Goal: Task Accomplishment & Management: Complete application form

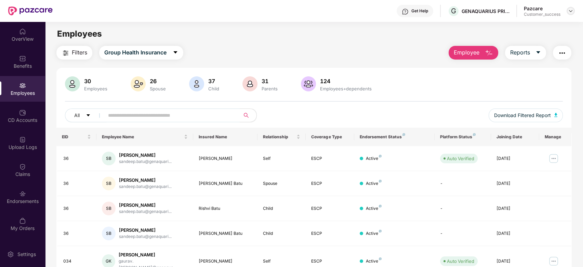
click at [570, 10] on img at bounding box center [570, 10] width 5 height 5
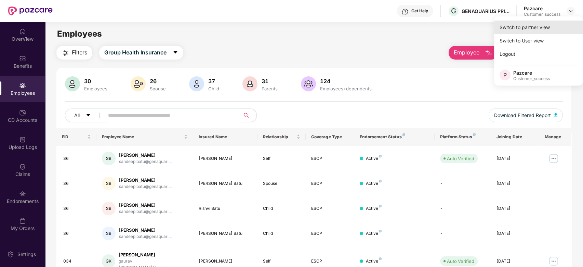
click at [544, 25] on div "Switch to partner view" at bounding box center [538, 27] width 89 height 13
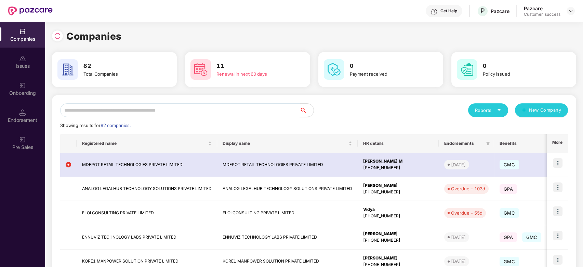
click at [176, 104] on input "text" at bounding box center [180, 110] width 240 height 14
type input "*"
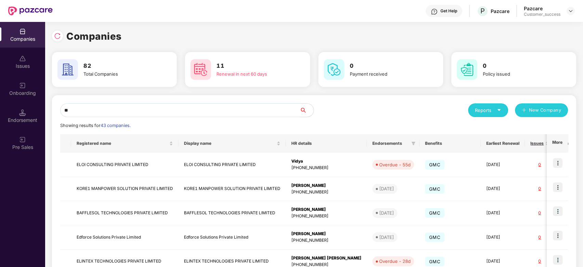
type input "*"
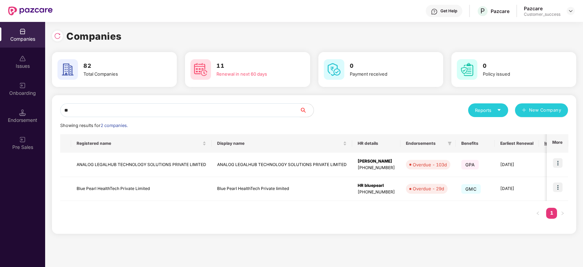
type input "*"
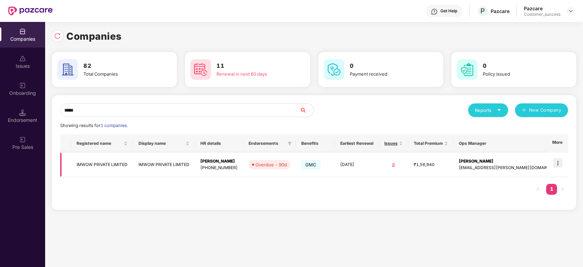
type input "*****"
click at [558, 160] on img at bounding box center [558, 163] width 10 height 10
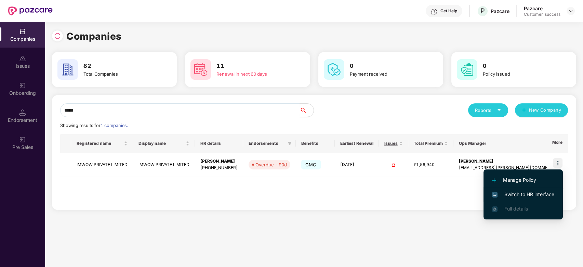
click at [496, 194] on img at bounding box center [494, 194] width 5 height 5
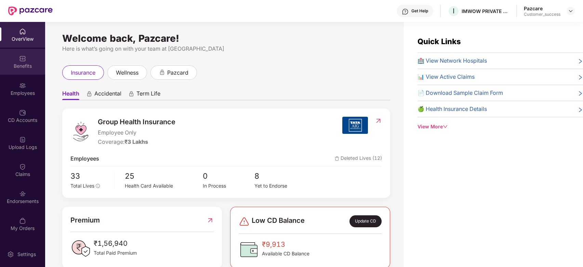
click at [23, 65] on div "Benefits" at bounding box center [22, 66] width 45 height 7
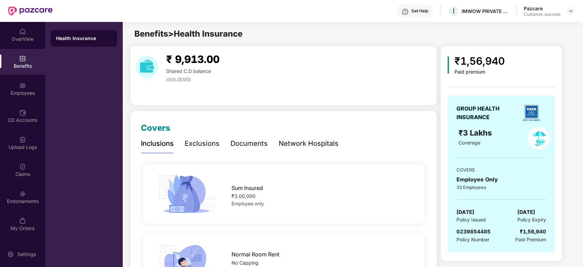
click at [77, 30] on div "Health Insurance" at bounding box center [84, 38] width 66 height 16
click at [15, 31] on div "OverView" at bounding box center [22, 35] width 45 height 26
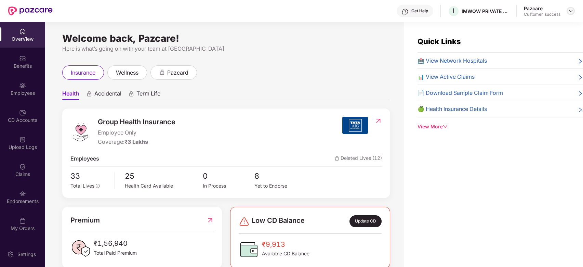
click at [571, 9] on img at bounding box center [570, 10] width 5 height 5
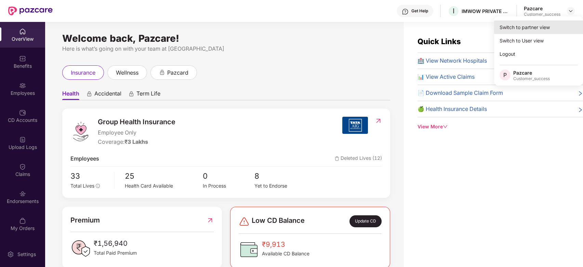
click at [535, 29] on div "Switch to partner view" at bounding box center [538, 27] width 89 height 13
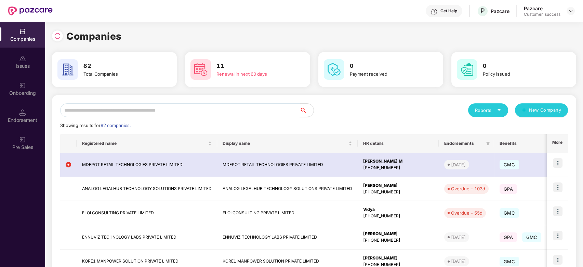
click at [121, 104] on input "text" at bounding box center [180, 110] width 240 height 14
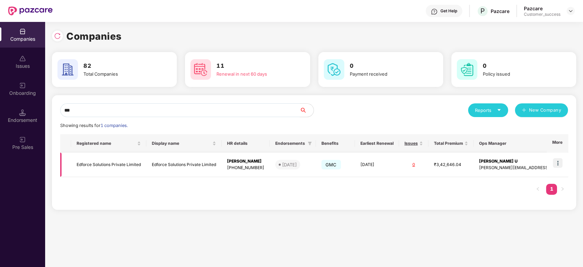
type input "***"
drag, startPoint x: 141, startPoint y: 163, endPoint x: 89, endPoint y: 167, distance: 53.2
click at [89, 167] on td "Edforce Solutions Private Limited" at bounding box center [108, 164] width 75 height 24
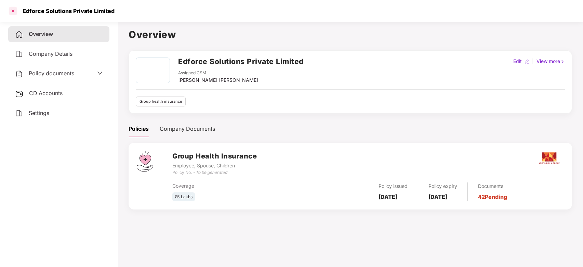
click at [14, 13] on div at bounding box center [13, 10] width 11 height 11
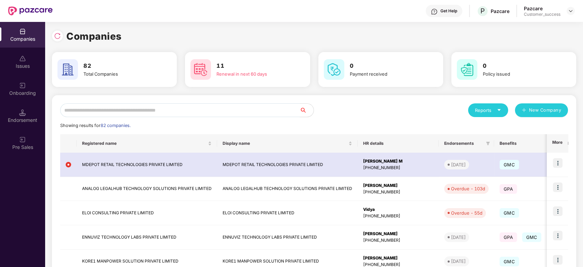
click at [128, 108] on input "text" at bounding box center [180, 110] width 240 height 14
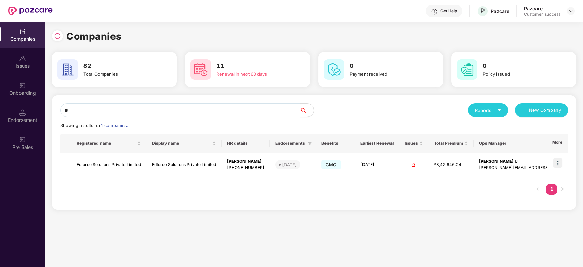
type input "*"
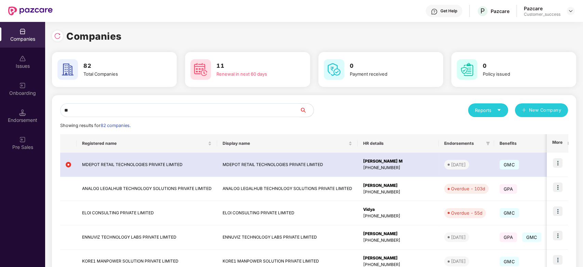
type input "*"
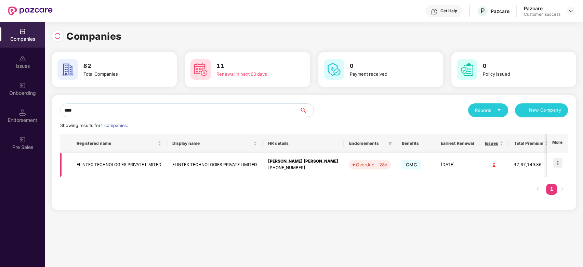
type input "****"
click at [557, 157] on td at bounding box center [556, 164] width 21 height 24
click at [558, 161] on img at bounding box center [558, 163] width 10 height 10
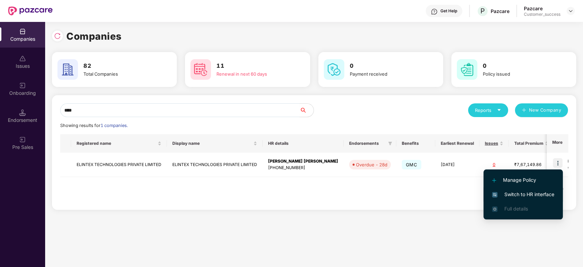
click at [507, 197] on span "Switch to HR interface" at bounding box center [523, 194] width 62 height 8
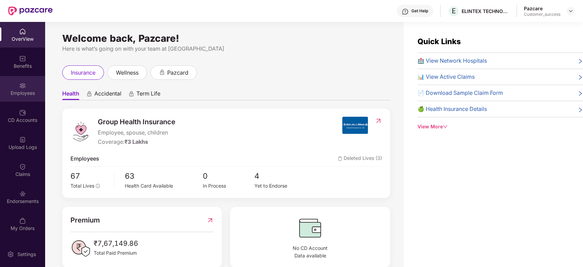
click at [22, 86] on img at bounding box center [22, 85] width 7 height 7
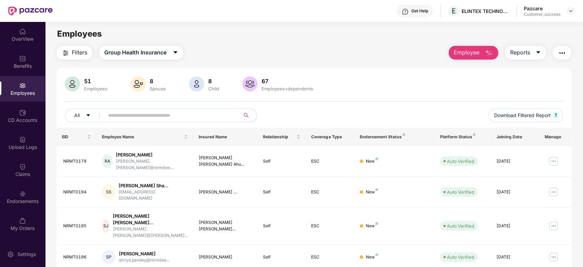
click at [148, 116] on input "text" at bounding box center [169, 115] width 123 height 10
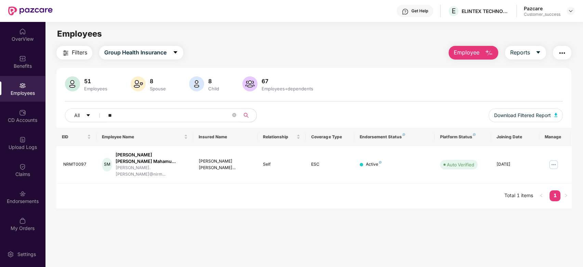
type input "*"
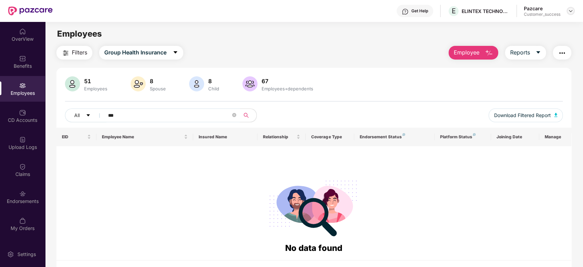
type input "***"
click at [571, 12] on img at bounding box center [570, 10] width 5 height 5
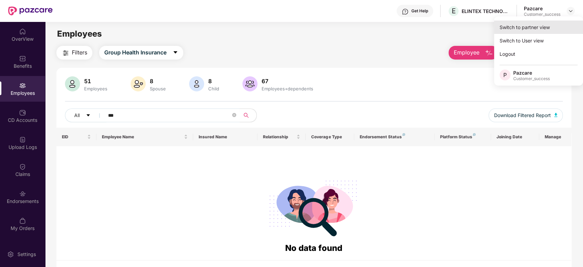
click at [528, 29] on div "Switch to partner view" at bounding box center [538, 27] width 89 height 13
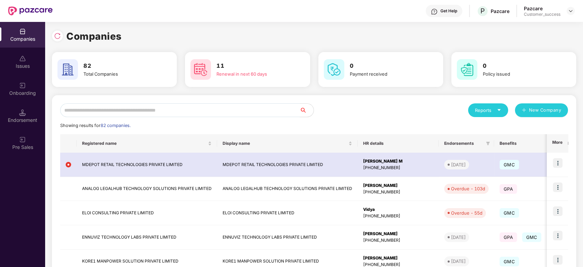
click at [214, 107] on input "text" at bounding box center [180, 110] width 240 height 14
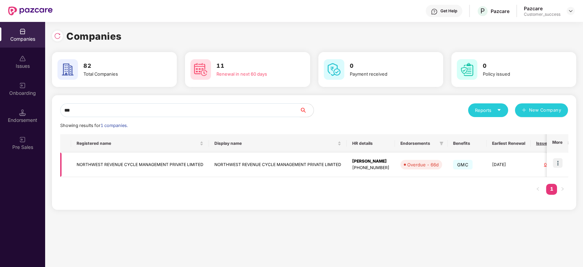
type input "***"
click at [557, 160] on img at bounding box center [558, 163] width 10 height 10
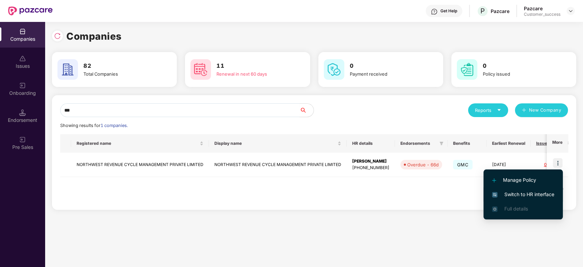
click at [500, 196] on span "Switch to HR interface" at bounding box center [523, 194] width 62 height 8
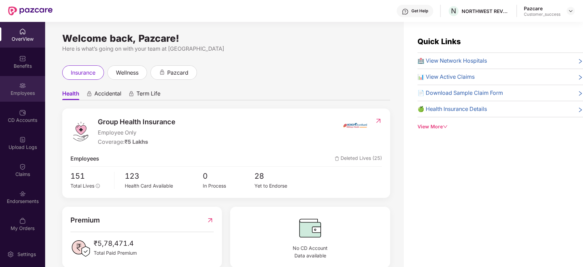
click at [20, 90] on div "Employees" at bounding box center [22, 93] width 45 height 7
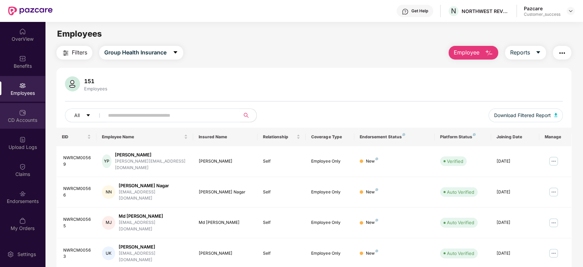
click at [25, 112] on img at bounding box center [22, 112] width 7 height 7
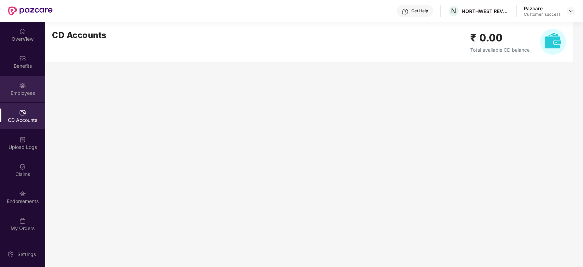
click at [27, 93] on div "Employees" at bounding box center [22, 93] width 45 height 7
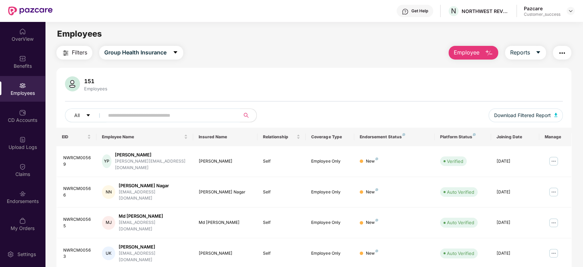
click at [148, 114] on input "text" at bounding box center [169, 115] width 123 height 10
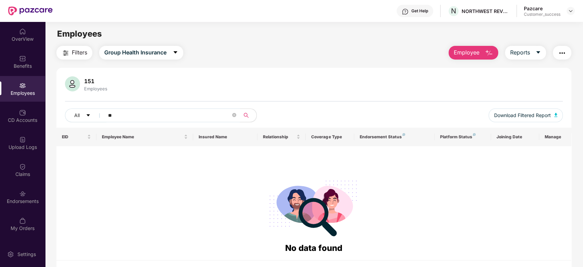
type input "*"
type input "**"
click at [569, 15] on div "Pazcare Customer_success" at bounding box center [549, 11] width 51 height 12
click at [569, 9] on img at bounding box center [570, 10] width 5 height 5
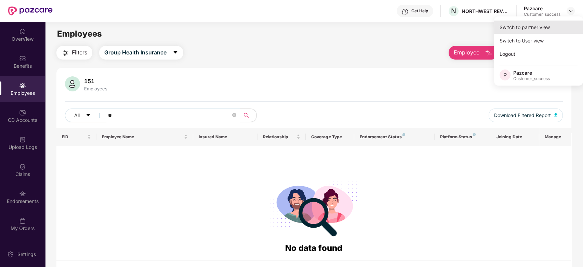
click at [535, 26] on div "Switch to partner view" at bounding box center [538, 27] width 89 height 13
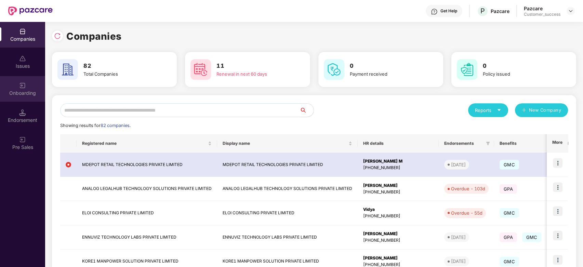
click at [23, 92] on div "Onboarding" at bounding box center [22, 93] width 45 height 7
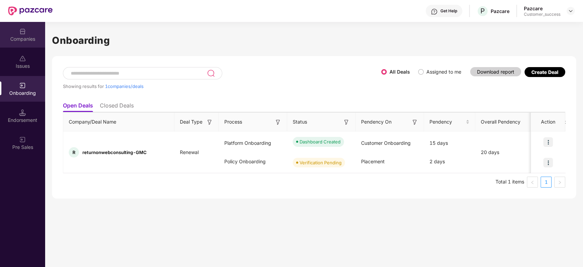
click at [24, 36] on div "Companies" at bounding box center [22, 39] width 45 height 7
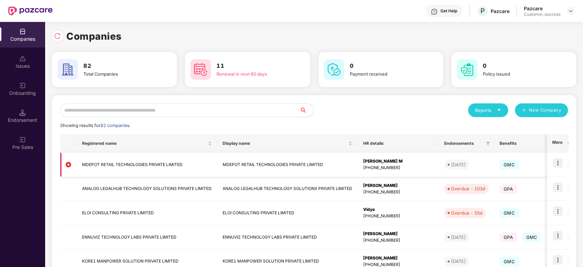
click at [173, 162] on td "MDEPOT RETAIL TECHNOLOGIES PRIVATE LIMITED" at bounding box center [147, 164] width 140 height 24
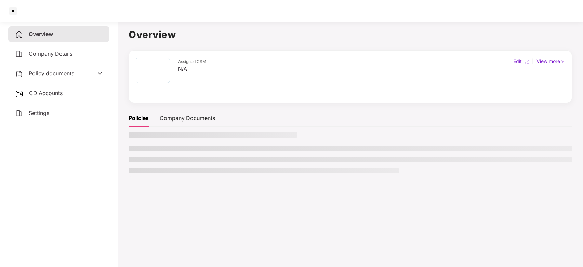
click at [173, 162] on ul at bounding box center [350, 159] width 443 height 27
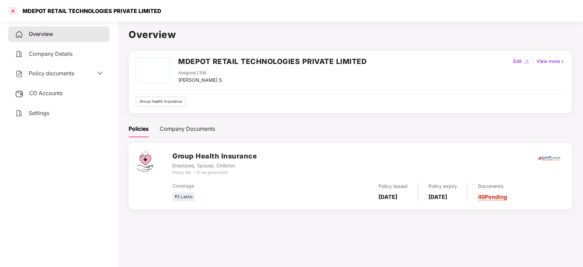
click at [17, 14] on div at bounding box center [13, 10] width 11 height 11
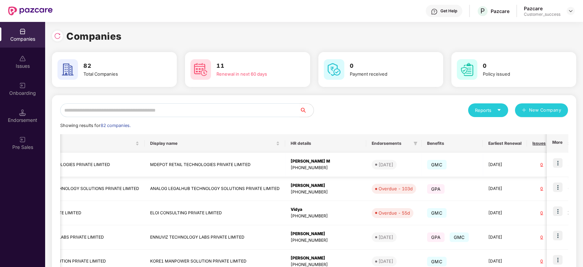
scroll to position [0, 170]
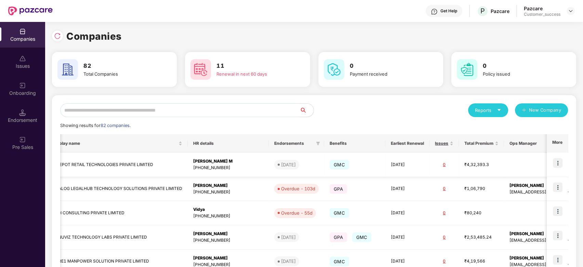
click at [557, 162] on img at bounding box center [558, 163] width 10 height 10
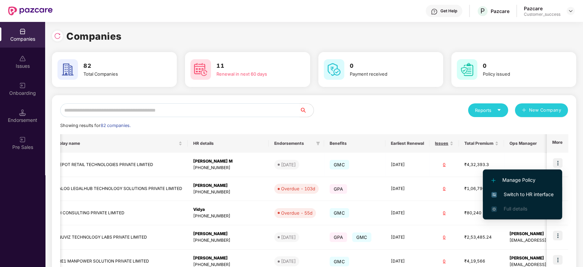
click at [517, 190] on span "Switch to HR interface" at bounding box center [522, 194] width 62 height 8
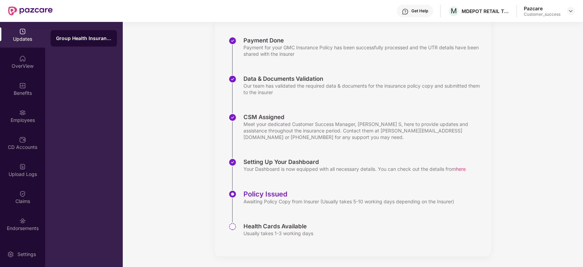
scroll to position [0, 0]
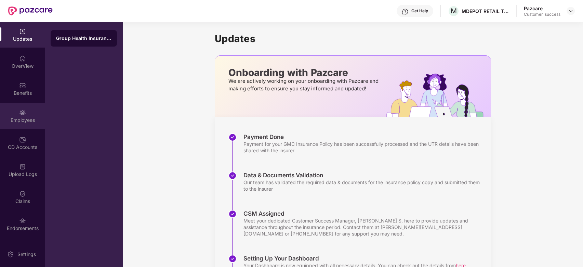
click at [26, 119] on div "Employees" at bounding box center [22, 120] width 45 height 7
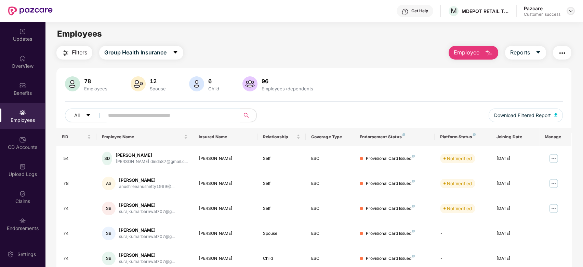
click at [572, 10] on header "Get Help M MDEPOT RETAIL TECHNOLOGIES PRIVATE LIMITED Pazcare Customer_success" at bounding box center [291, 11] width 583 height 22
click at [572, 10] on img at bounding box center [570, 10] width 5 height 5
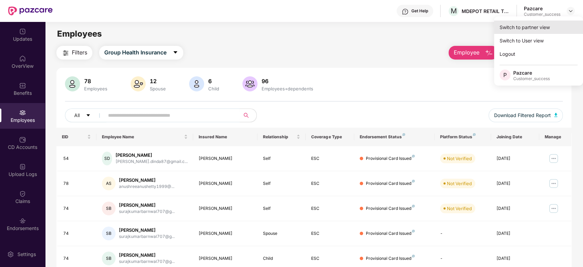
click at [531, 31] on div "Switch to partner view" at bounding box center [538, 27] width 89 height 13
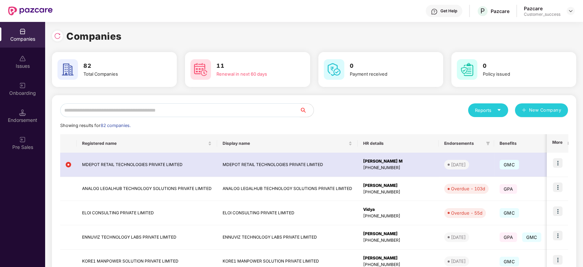
click at [131, 107] on input "text" at bounding box center [180, 110] width 240 height 14
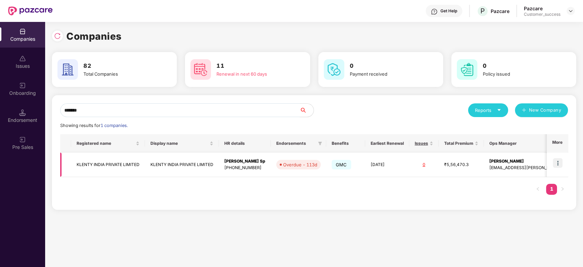
type input "******"
click at [562, 161] on img at bounding box center [558, 163] width 10 height 10
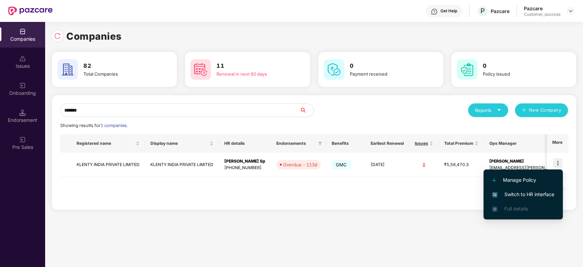
click at [507, 193] on span "Switch to HR interface" at bounding box center [523, 194] width 62 height 8
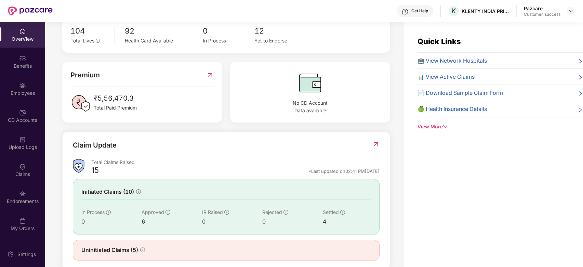
scroll to position [159, 0]
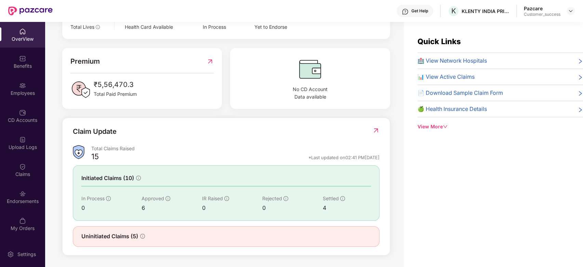
click at [340, 175] on div "Initiated Claims (10)" at bounding box center [225, 178] width 289 height 9
click at [375, 134] on div at bounding box center [375, 135] width 7 height 19
click at [373, 127] on img at bounding box center [375, 130] width 7 height 7
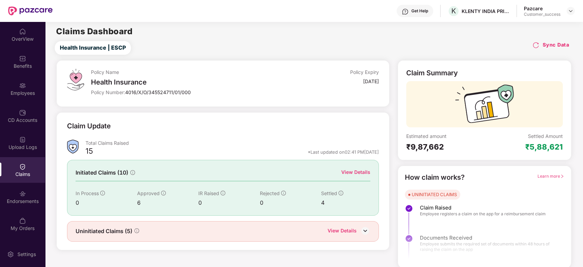
scroll to position [1, 0]
click at [361, 168] on div "View Details" at bounding box center [355, 171] width 29 height 8
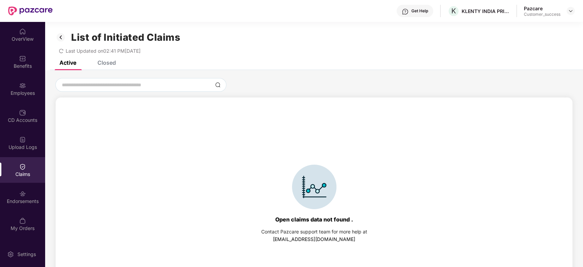
click at [113, 64] on div "Closed" at bounding box center [106, 62] width 18 height 7
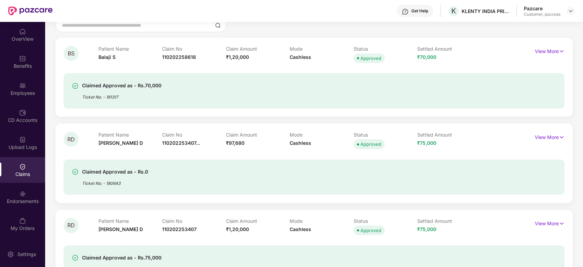
scroll to position [0, 0]
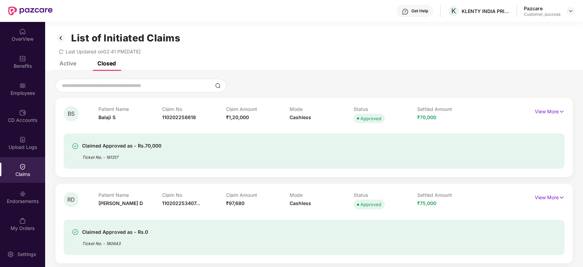
click at [66, 65] on div "Active" at bounding box center [67, 63] width 17 height 7
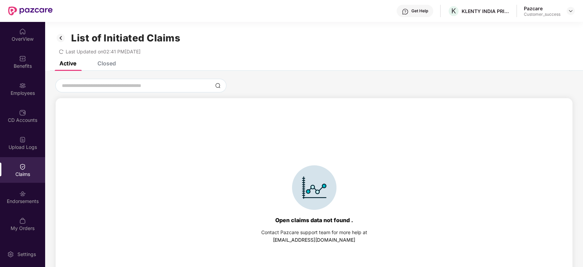
click at [105, 69] on div "Closed" at bounding box center [101, 63] width 29 height 15
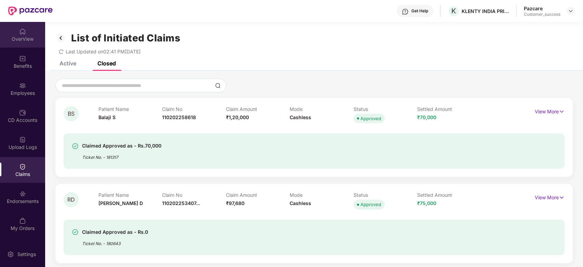
click at [21, 39] on div "OverView" at bounding box center [22, 39] width 45 height 7
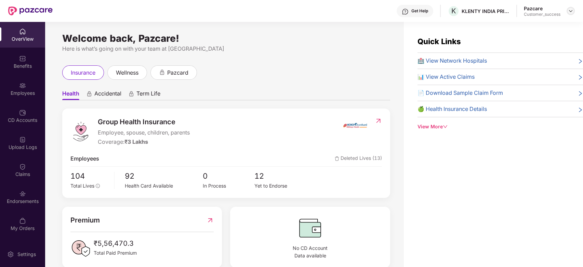
click at [569, 10] on img at bounding box center [570, 10] width 5 height 5
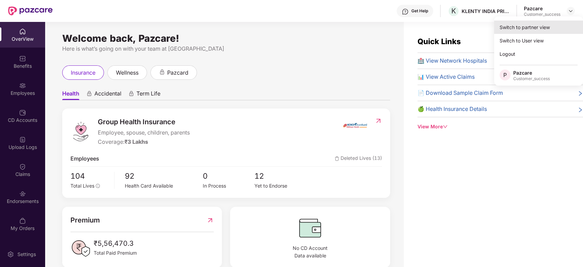
click at [522, 31] on div "Switch to partner view" at bounding box center [538, 27] width 89 height 13
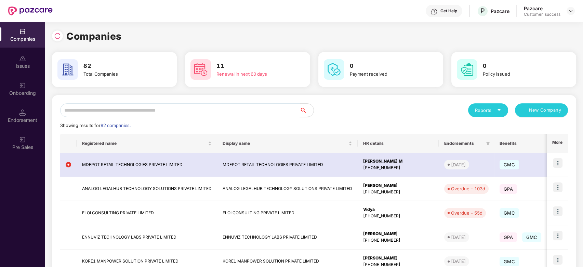
click at [193, 106] on input "text" at bounding box center [180, 110] width 240 height 14
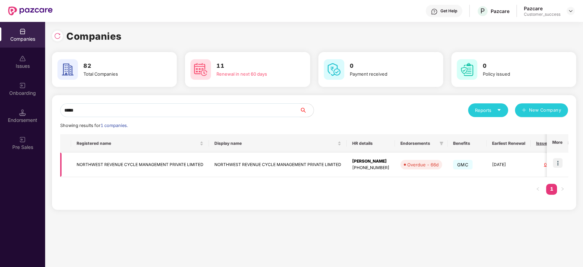
type input "*****"
click at [555, 165] on img at bounding box center [558, 163] width 10 height 10
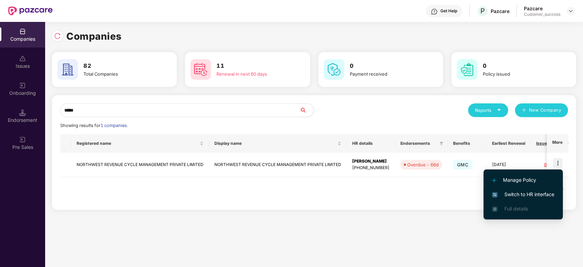
click at [502, 193] on span "Switch to HR interface" at bounding box center [523, 194] width 62 height 8
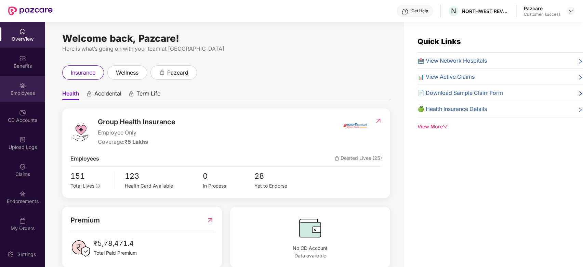
click at [23, 83] on img at bounding box center [22, 85] width 7 height 7
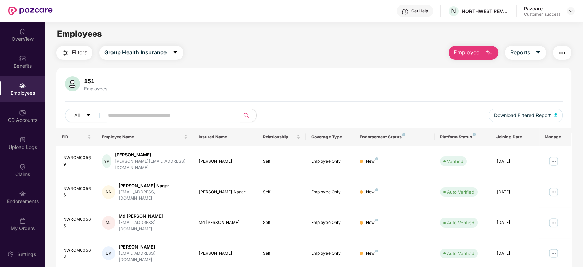
click at [148, 117] on input "text" at bounding box center [169, 115] width 123 height 10
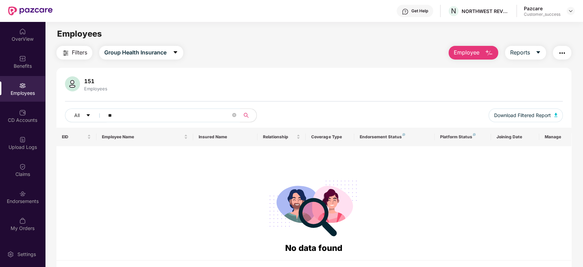
type input "*"
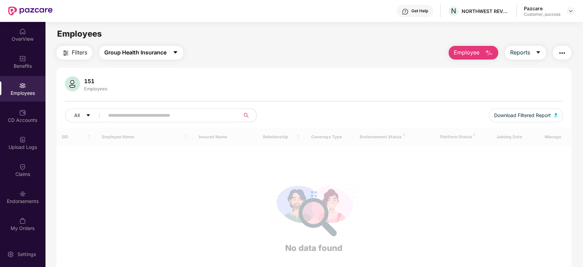
click at [162, 52] on span "Group Health Insurance" at bounding box center [135, 52] width 62 height 9
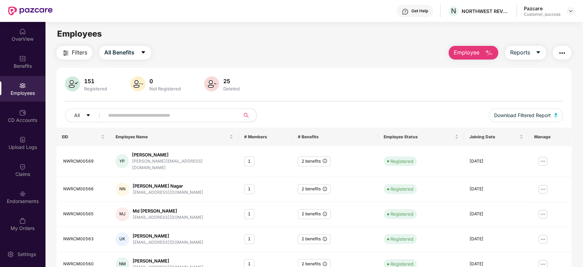
click at [140, 110] on input "text" at bounding box center [169, 115] width 123 height 10
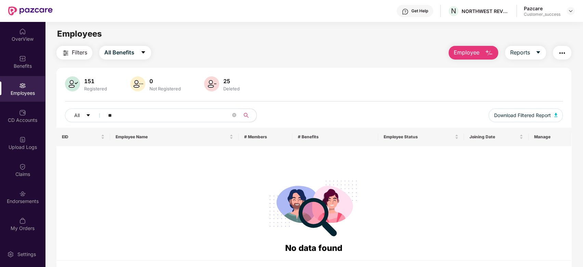
type input "*"
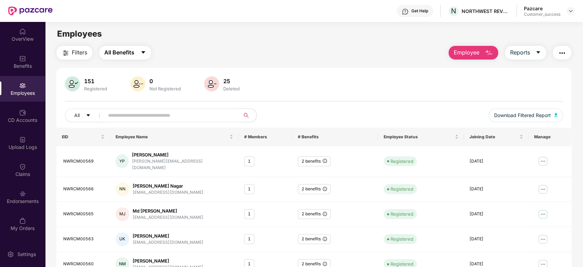
click at [146, 52] on button "All Benefits" at bounding box center [125, 53] width 52 height 14
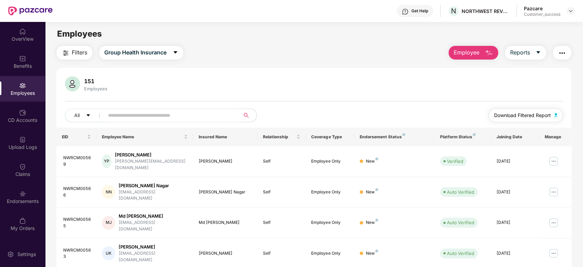
click at [514, 118] on span "Download Filtered Report" at bounding box center [522, 115] width 57 height 8
click at [566, 11] on div at bounding box center [570, 11] width 8 height 8
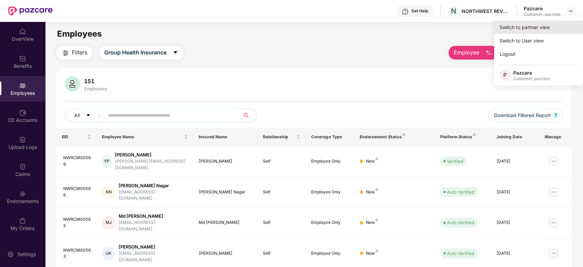
click at [528, 30] on div "Switch to partner view" at bounding box center [538, 27] width 89 height 13
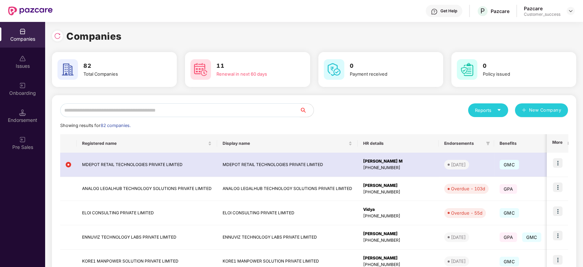
click at [236, 108] on input "text" at bounding box center [180, 110] width 240 height 14
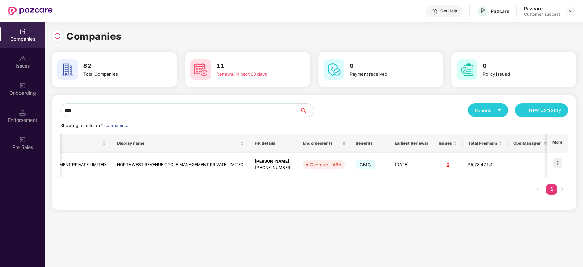
scroll to position [0, 99]
type input "****"
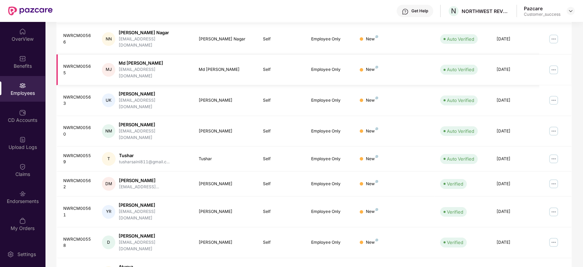
scroll to position [0, 0]
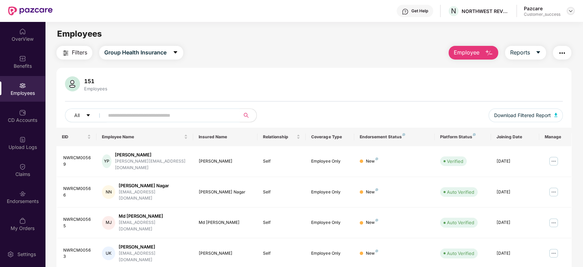
click at [570, 10] on img at bounding box center [570, 10] width 5 height 5
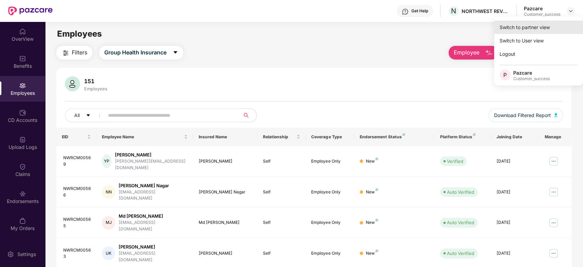
click at [521, 26] on div "Switch to partner view" at bounding box center [538, 27] width 89 height 13
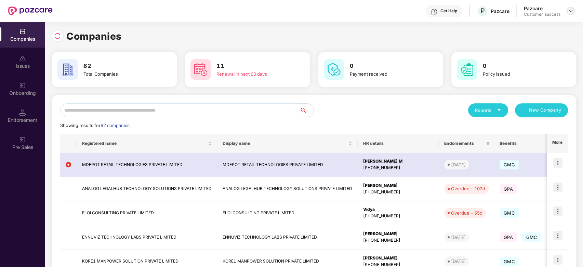
click at [570, 10] on img at bounding box center [570, 10] width 5 height 5
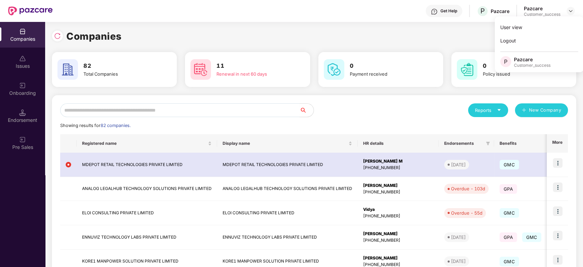
click at [383, 26] on div "Companies 82 Total Companies 11 Renewal in next 60 days 0 Payment received 0 Po…" at bounding box center [314, 227] width 524 height 410
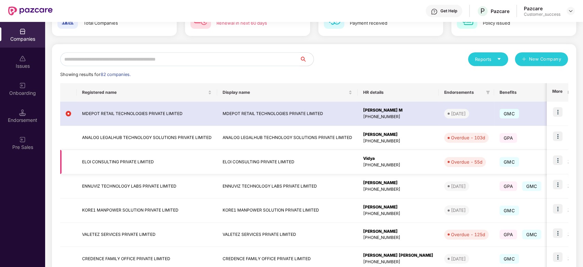
click at [109, 161] on td "ELOI CONSULTING PRIVATE LIMITED" at bounding box center [147, 162] width 140 height 24
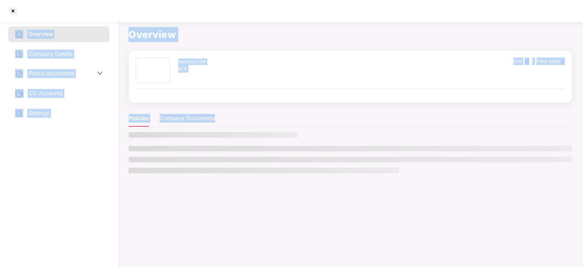
click at [109, 161] on aside "Overview Company Details Policy documents CD Accounts Settings" at bounding box center [59, 143] width 118 height 248
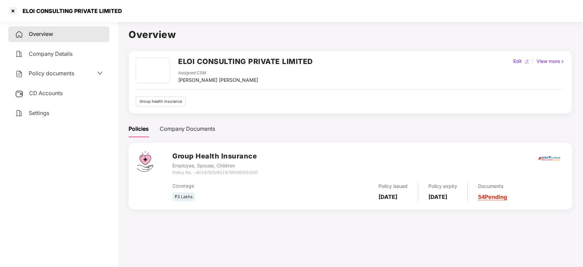
click at [68, 72] on span "Policy documents" at bounding box center [51, 73] width 45 height 7
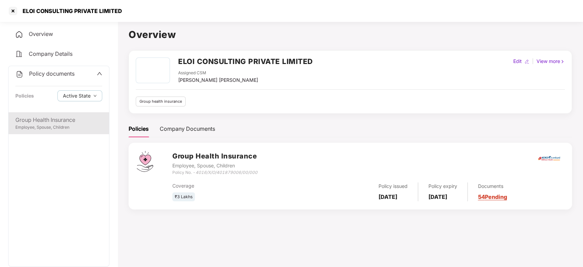
click at [54, 119] on div "Group Health Insurance" at bounding box center [58, 120] width 87 height 9
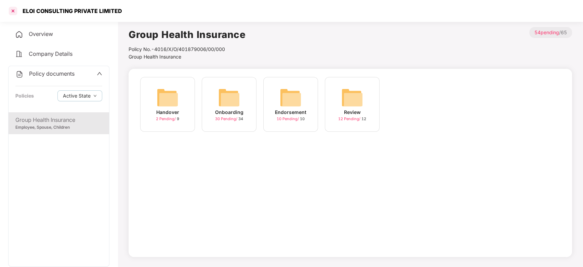
click at [10, 12] on div at bounding box center [13, 10] width 11 height 11
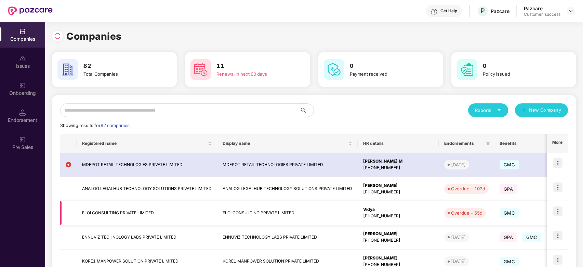
click at [558, 212] on img at bounding box center [558, 211] width 10 height 10
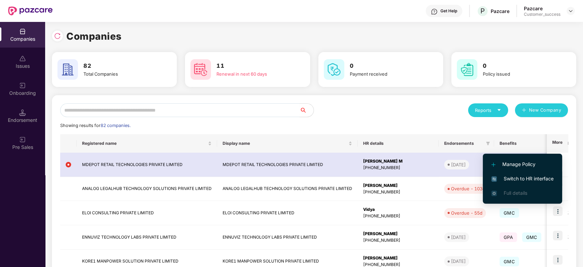
click at [519, 178] on span "Switch to HR interface" at bounding box center [522, 179] width 62 height 8
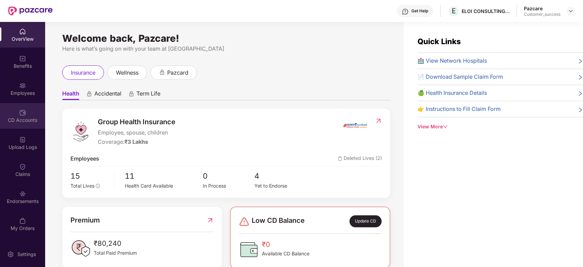
click at [25, 127] on div "CD Accounts" at bounding box center [22, 116] width 45 height 26
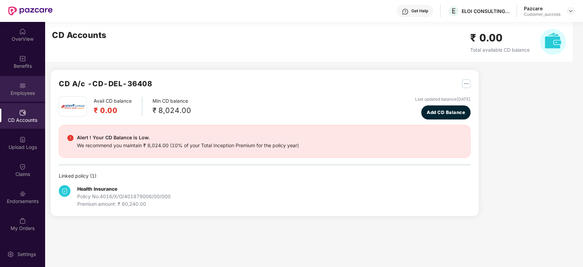
click at [25, 91] on div "Employees" at bounding box center [22, 93] width 45 height 7
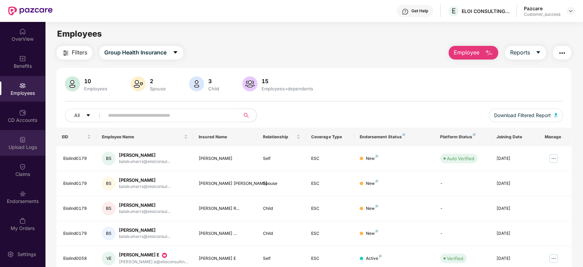
click at [26, 142] on div "Upload Logs" at bounding box center [22, 143] width 45 height 26
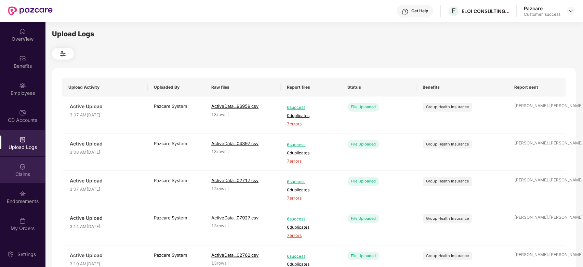
click at [25, 165] on img at bounding box center [22, 166] width 7 height 7
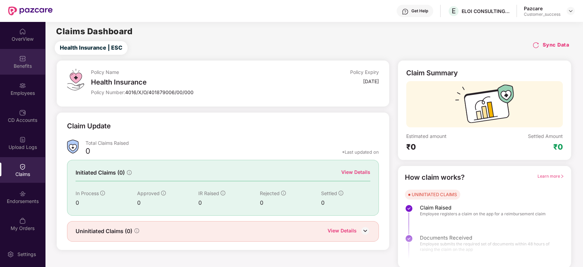
click at [19, 64] on div "Benefits" at bounding box center [22, 66] width 45 height 7
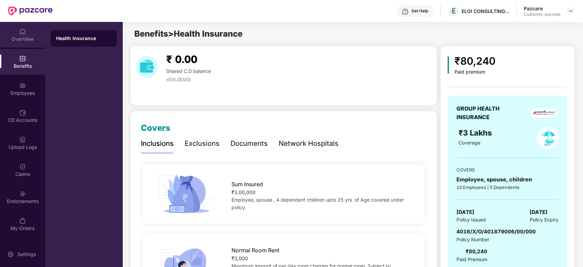
click at [24, 36] on div "OverView" at bounding box center [22, 39] width 45 height 7
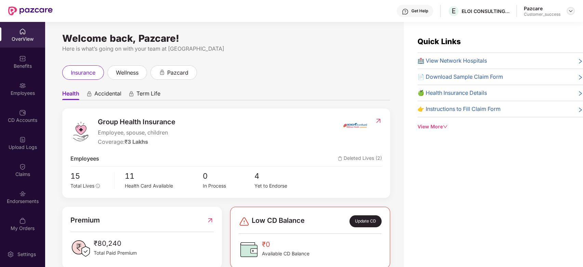
click at [572, 11] on img at bounding box center [570, 10] width 5 height 5
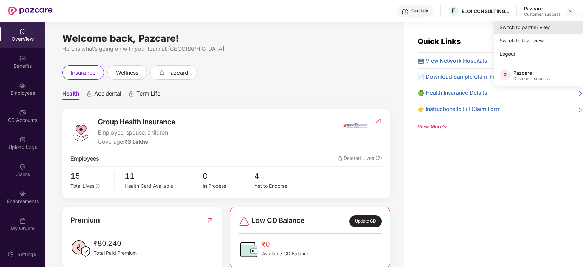
click at [539, 26] on div "Switch to partner view" at bounding box center [538, 27] width 89 height 13
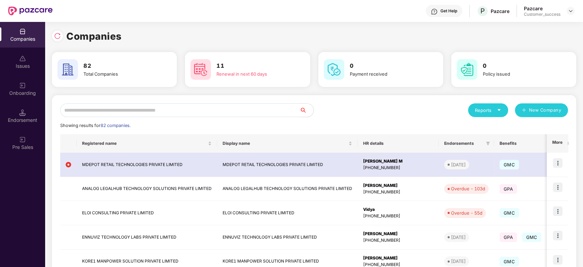
click at [151, 106] on input "text" at bounding box center [180, 110] width 240 height 14
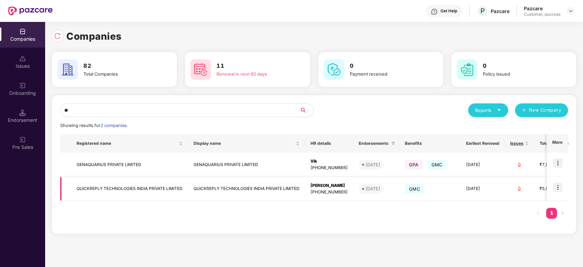
type input "**"
click at [557, 189] on img at bounding box center [558, 187] width 10 height 10
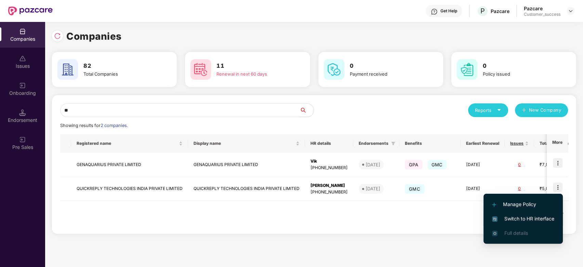
click at [499, 213] on li "Switch to HR interface" at bounding box center [522, 218] width 79 height 14
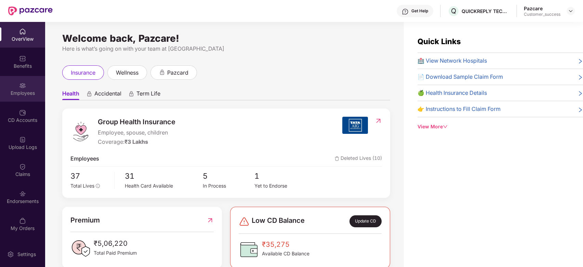
click at [26, 92] on div "Employees" at bounding box center [22, 93] width 45 height 7
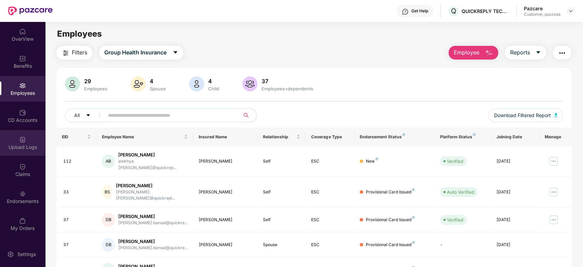
click at [21, 137] on img at bounding box center [22, 139] width 7 height 7
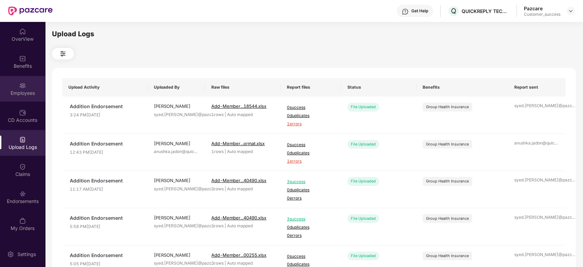
click at [22, 88] on img at bounding box center [22, 85] width 7 height 7
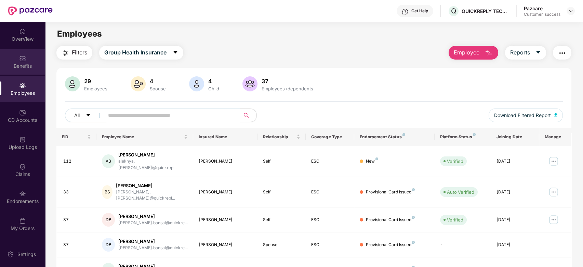
click at [23, 64] on div "Benefits" at bounding box center [22, 66] width 45 height 7
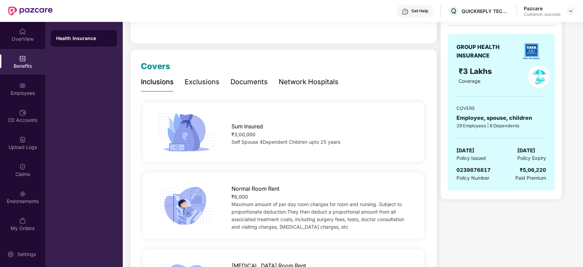
scroll to position [62, 0]
click at [193, 83] on div "Exclusions" at bounding box center [202, 82] width 35 height 11
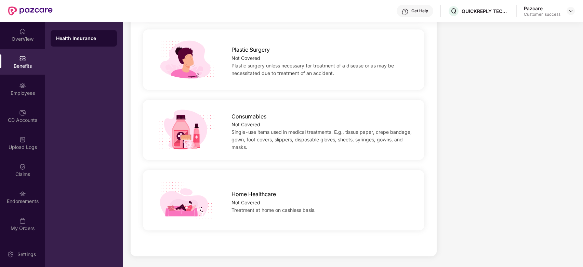
scroll to position [0, 0]
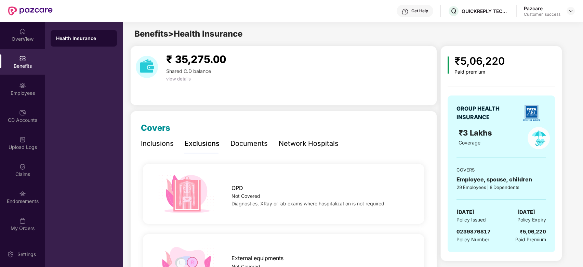
click at [157, 146] on div "Inclusions" at bounding box center [157, 143] width 33 height 11
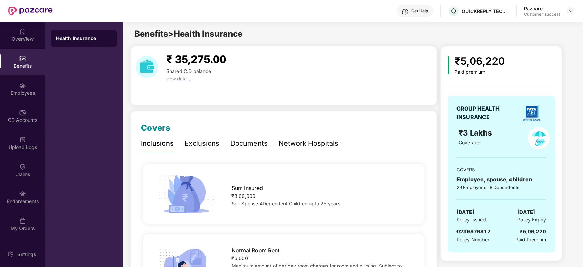
click at [194, 145] on div "Exclusions" at bounding box center [202, 143] width 35 height 11
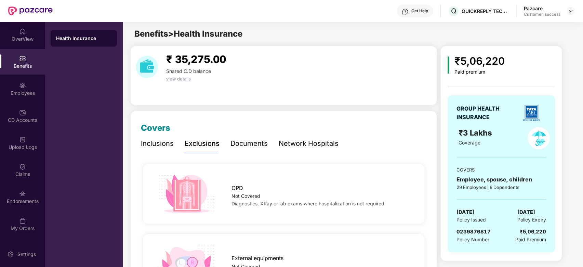
click at [163, 142] on div "Inclusions" at bounding box center [157, 143] width 33 height 11
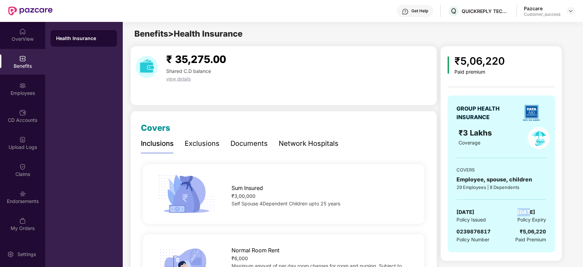
drag, startPoint x: 511, startPoint y: 210, endPoint x: 522, endPoint y: 205, distance: 11.6
click at [522, 205] on div "GROUP HEALTH INSURANCE ₹3 Lakhs Coverage COVERS Employee, spouse, children 29 E…" at bounding box center [500, 173] width 107 height 157
click at [195, 143] on div "Exclusions" at bounding box center [202, 143] width 35 height 11
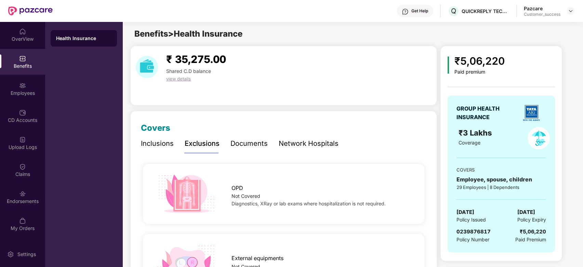
click at [158, 146] on div "Inclusions" at bounding box center [157, 143] width 33 height 11
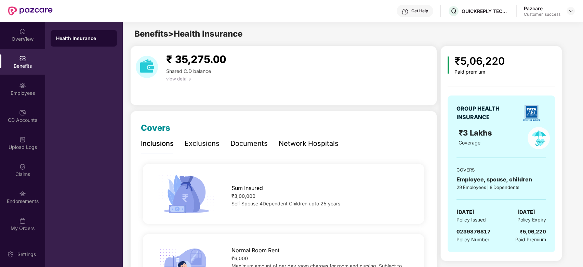
click at [201, 145] on div "Exclusions" at bounding box center [202, 143] width 35 height 11
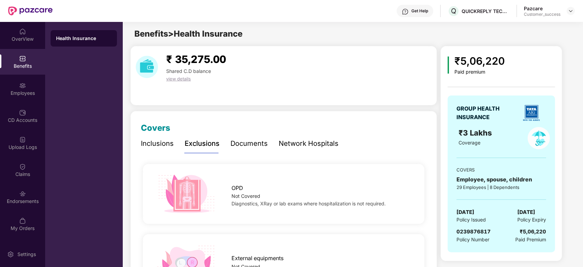
click at [167, 146] on div "Inclusions" at bounding box center [157, 143] width 33 height 11
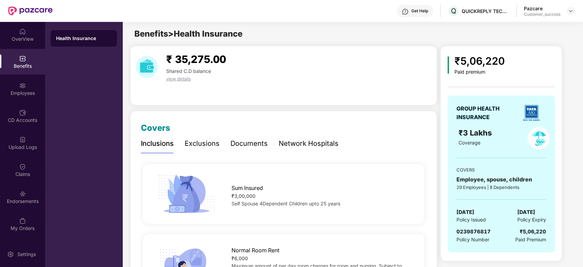
click at [195, 147] on div "Exclusions" at bounding box center [202, 143] width 35 height 11
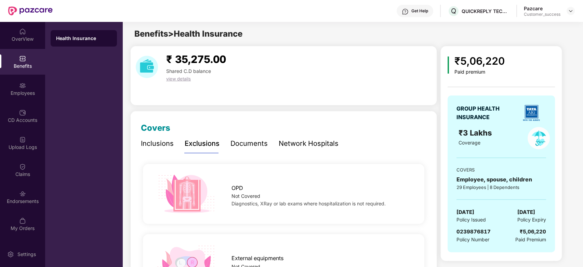
click at [162, 143] on div "Inclusions" at bounding box center [157, 143] width 33 height 11
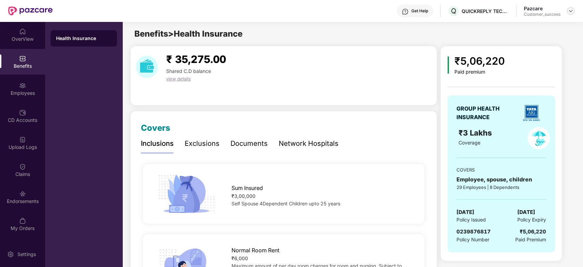
click at [571, 11] on img at bounding box center [570, 10] width 5 height 5
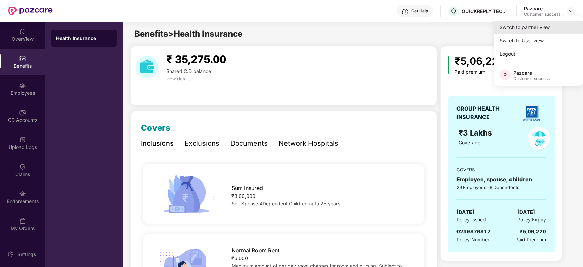
click at [531, 26] on div "Switch to partner view" at bounding box center [538, 27] width 89 height 13
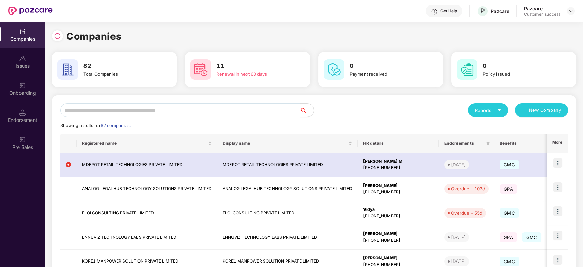
click at [131, 108] on input "text" at bounding box center [180, 110] width 240 height 14
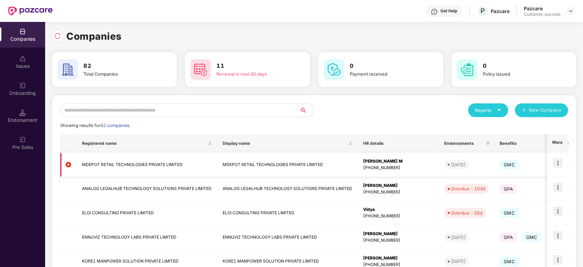
click at [119, 163] on td "MDEPOT RETAIL TECHNOLOGIES PRIVATE LIMITED" at bounding box center [147, 164] width 140 height 24
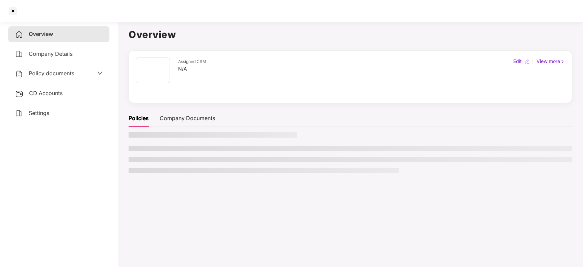
click at [119, 163] on main "Overview Assigned CSM N/A Edit | View more Policies Company Documents" at bounding box center [350, 152] width 465 height 267
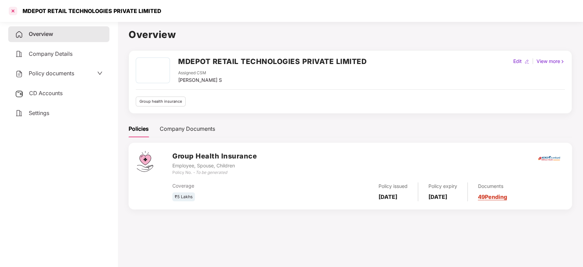
click at [10, 12] on div at bounding box center [13, 10] width 11 height 11
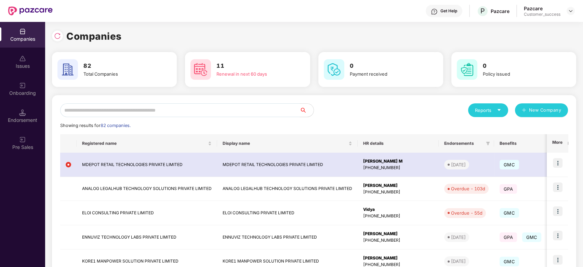
click at [126, 107] on input "text" at bounding box center [180, 110] width 240 height 14
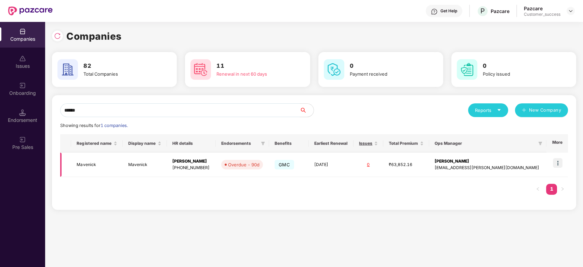
type input "******"
click at [558, 161] on img at bounding box center [558, 163] width 10 height 10
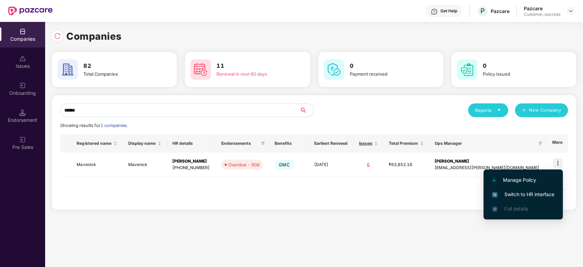
click at [500, 192] on span "Switch to HR interface" at bounding box center [523, 194] width 62 height 8
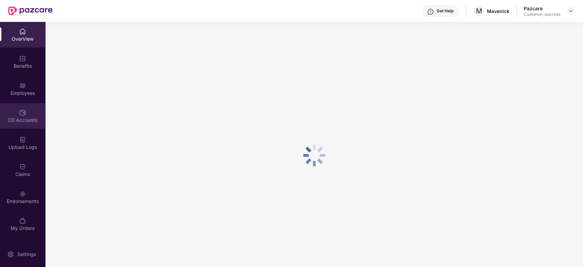
click at [27, 114] on div "CD Accounts" at bounding box center [22, 116] width 45 height 26
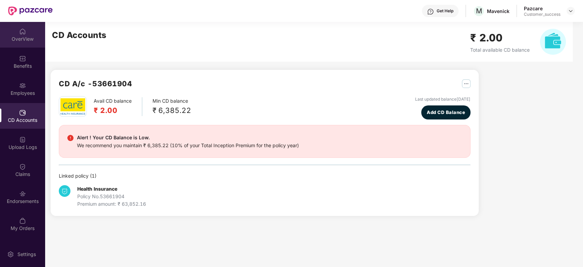
click at [15, 33] on div "OverView" at bounding box center [22, 35] width 45 height 26
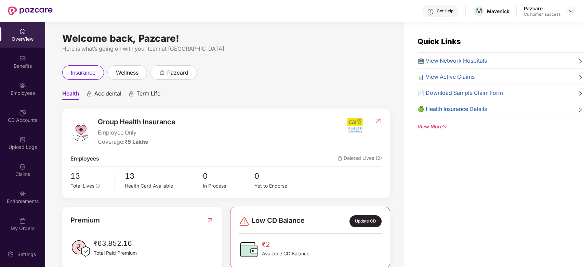
click at [26, 88] on div "Employees" at bounding box center [22, 89] width 45 height 26
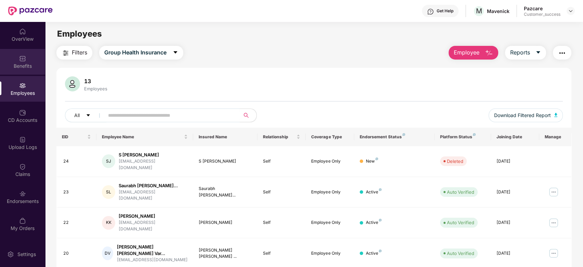
click at [28, 54] on div "Benefits" at bounding box center [22, 62] width 45 height 26
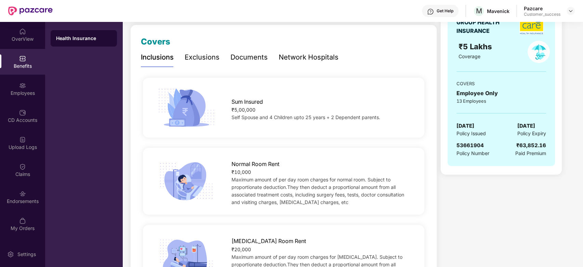
scroll to position [86, 0]
click at [25, 201] on div "Endorsements" at bounding box center [22, 201] width 45 height 7
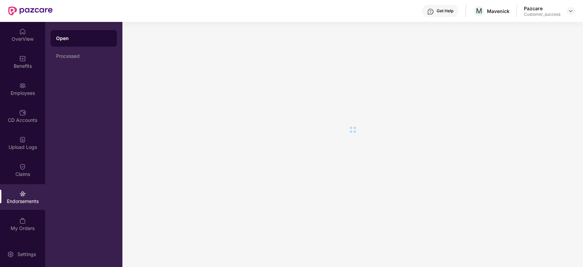
scroll to position [0, 0]
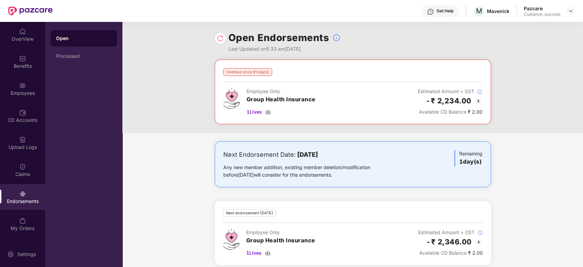
click at [477, 99] on img at bounding box center [478, 101] width 8 height 8
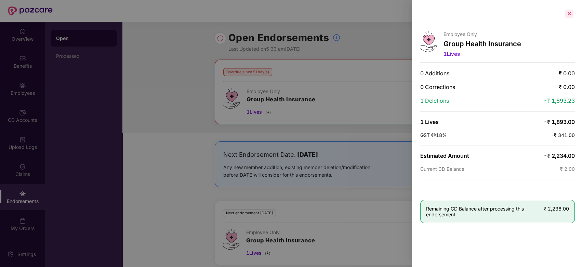
click at [569, 16] on div at bounding box center [569, 13] width 11 height 11
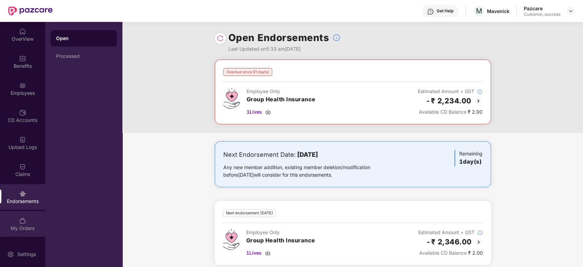
scroll to position [5, 0]
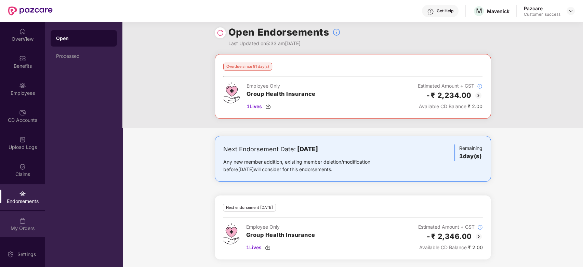
click at [24, 225] on div "My Orders" at bounding box center [22, 228] width 45 height 7
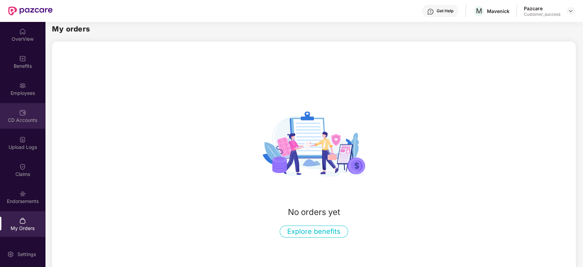
click at [22, 114] on img at bounding box center [22, 112] width 7 height 7
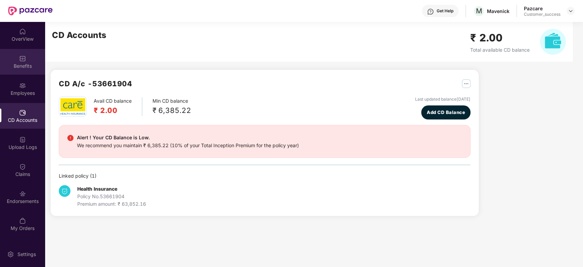
click at [24, 61] on img at bounding box center [22, 58] width 7 height 7
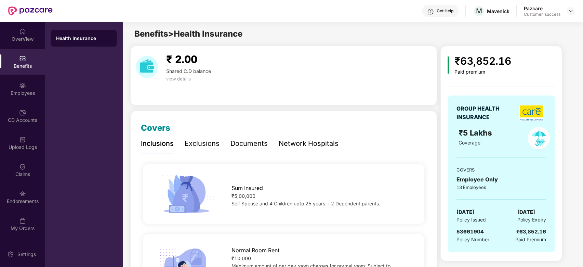
click at [202, 145] on div "Exclusions" at bounding box center [202, 143] width 35 height 11
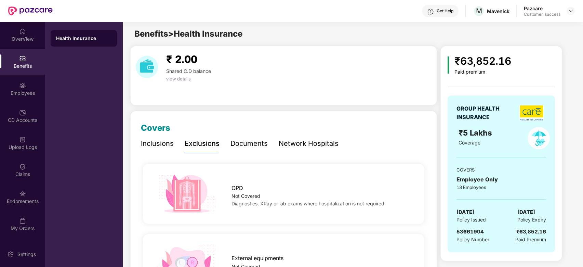
click at [575, 12] on header "Get Help M Mavenick Pazcare Customer_success" at bounding box center [291, 11] width 583 height 22
click at [570, 14] on div at bounding box center [570, 11] width 8 height 8
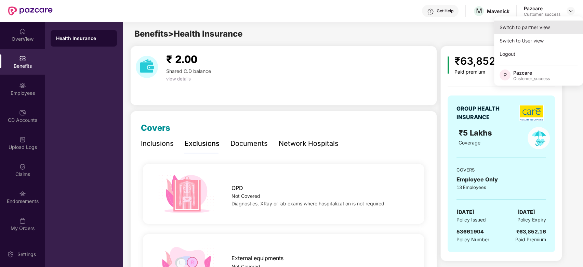
click at [556, 28] on div "Switch to partner view" at bounding box center [538, 27] width 89 height 13
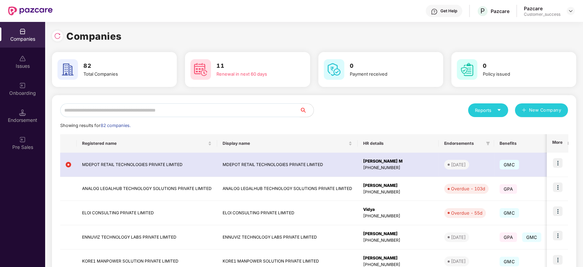
click at [218, 112] on input "text" at bounding box center [180, 110] width 240 height 14
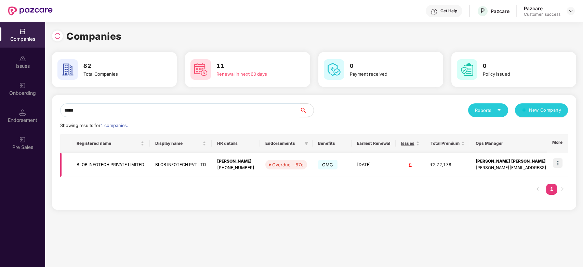
type input "****"
click at [559, 163] on img at bounding box center [558, 163] width 10 height 10
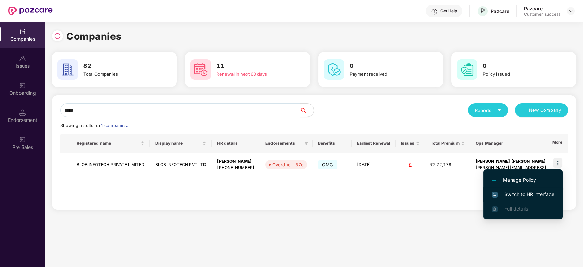
click at [515, 195] on span "Switch to HR interface" at bounding box center [523, 194] width 62 height 8
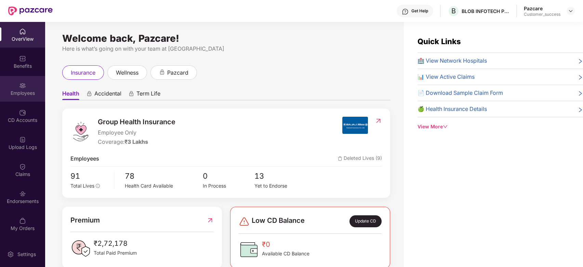
click at [23, 95] on div "Employees" at bounding box center [22, 93] width 45 height 7
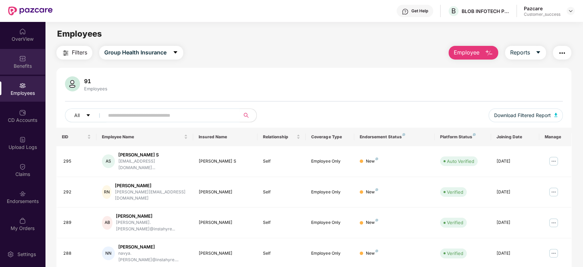
click at [18, 59] on div "Benefits" at bounding box center [22, 62] width 45 height 26
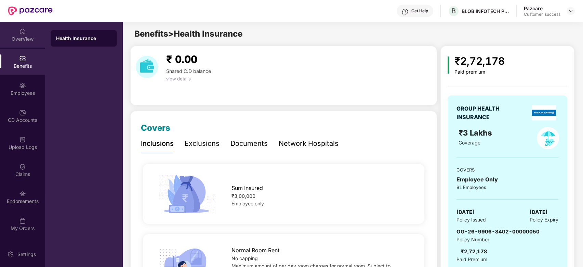
click at [27, 29] on div "OverView" at bounding box center [22, 35] width 45 height 26
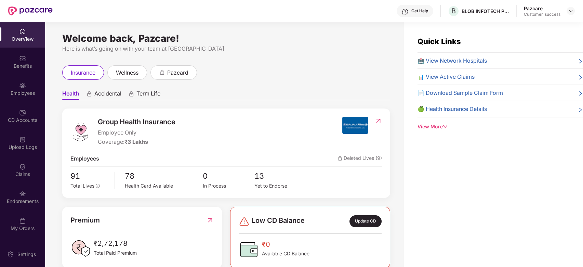
click at [573, 8] on div at bounding box center [570, 11] width 8 height 8
click at [569, 14] on div at bounding box center [570, 11] width 8 height 8
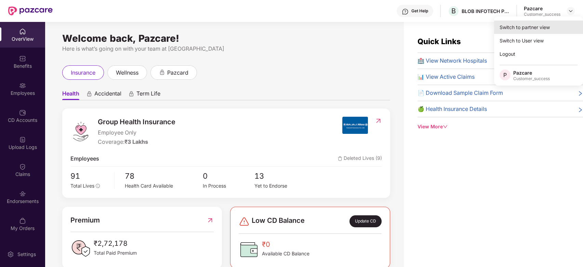
click at [536, 32] on div "Switch to partner view" at bounding box center [538, 27] width 89 height 13
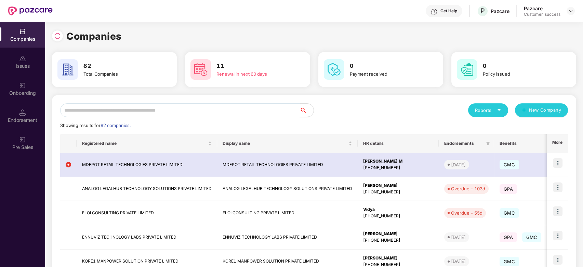
click at [178, 108] on input "text" at bounding box center [180, 110] width 240 height 14
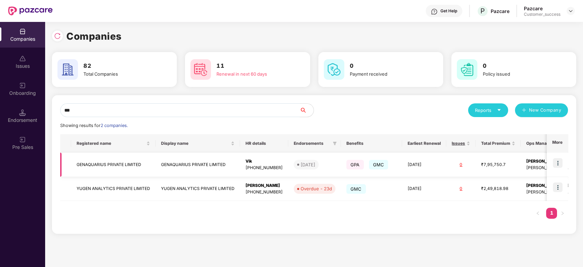
type input "***"
click at [555, 163] on img at bounding box center [558, 163] width 10 height 10
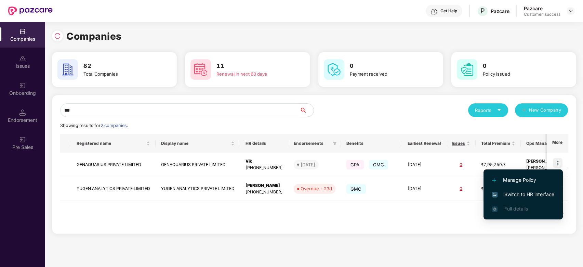
click at [514, 194] on span "Switch to HR interface" at bounding box center [523, 194] width 62 height 8
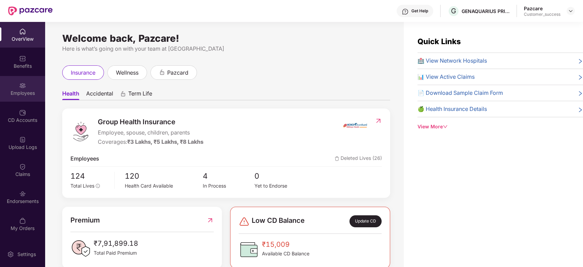
click at [25, 86] on img at bounding box center [22, 85] width 7 height 7
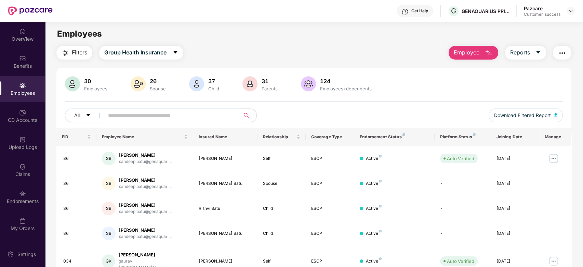
click at [477, 52] on span "Employee" at bounding box center [467, 52] width 26 height 9
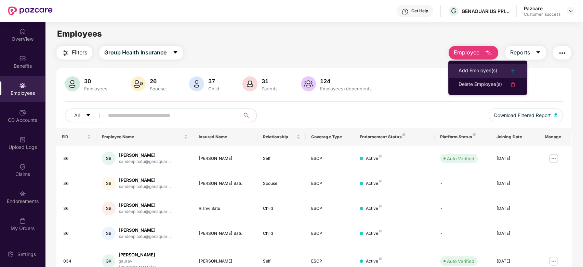
click at [476, 75] on li "Add Employee(s)" at bounding box center [487, 71] width 79 height 14
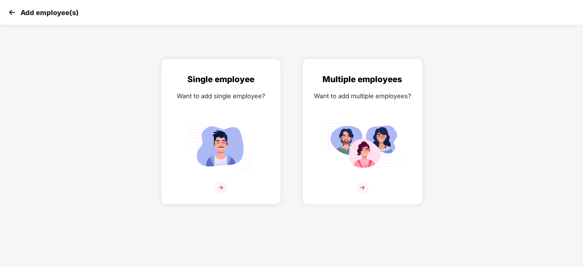
click at [364, 182] on img at bounding box center [362, 187] width 12 height 12
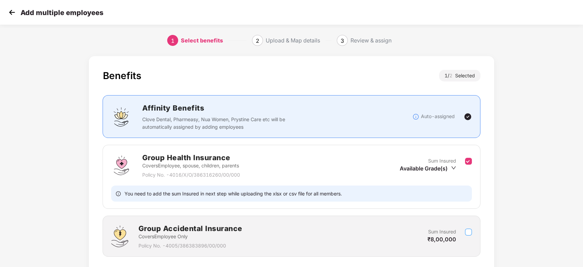
scroll to position [49, 0]
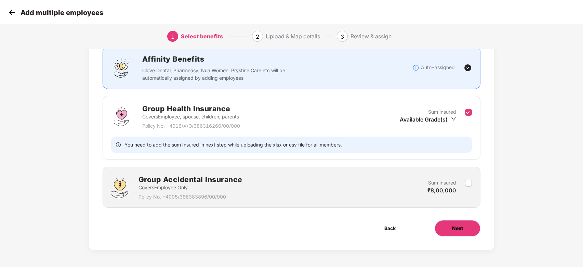
click at [458, 225] on span "Next" at bounding box center [457, 228] width 11 height 8
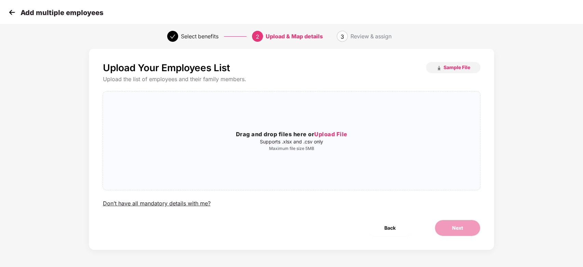
scroll to position [0, 0]
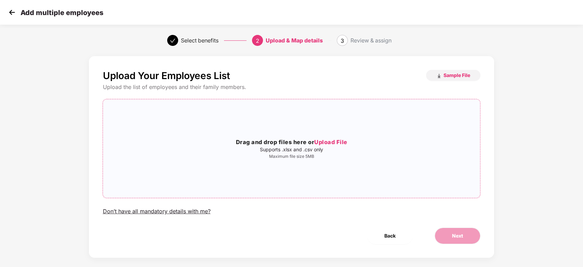
click at [334, 140] on span "Upload File" at bounding box center [330, 141] width 33 height 7
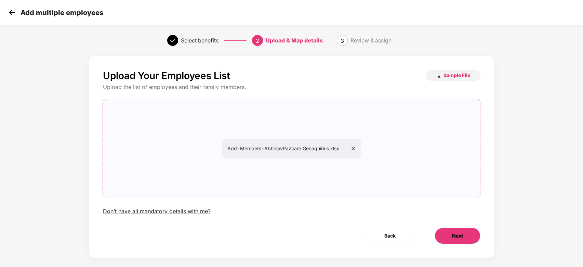
click at [450, 236] on button "Next" at bounding box center [457, 235] width 46 height 16
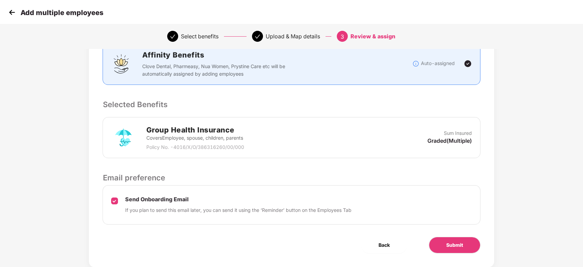
scroll to position [114, 0]
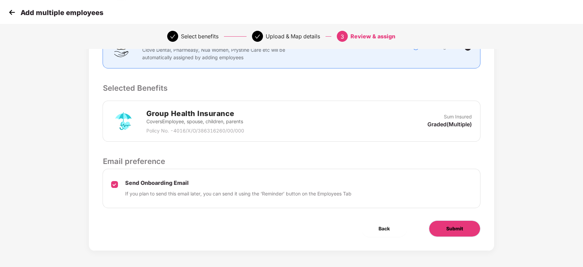
click at [451, 227] on span "Submit" at bounding box center [454, 229] width 17 height 8
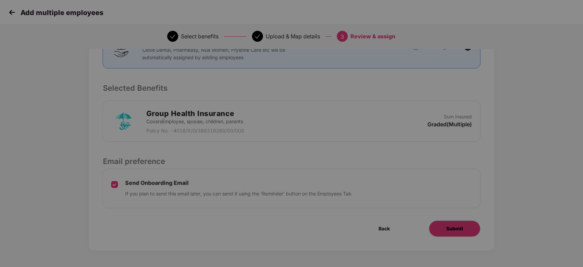
scroll to position [0, 0]
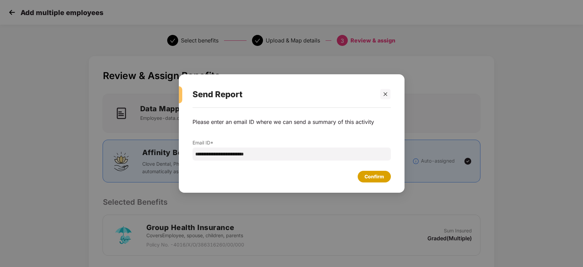
click at [379, 179] on div "Confirm" at bounding box center [373, 177] width 19 height 8
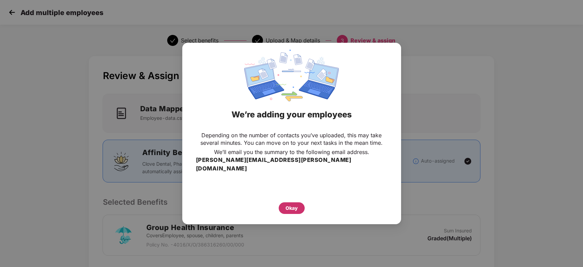
click at [291, 206] on div "Okay" at bounding box center [291, 208] width 12 height 8
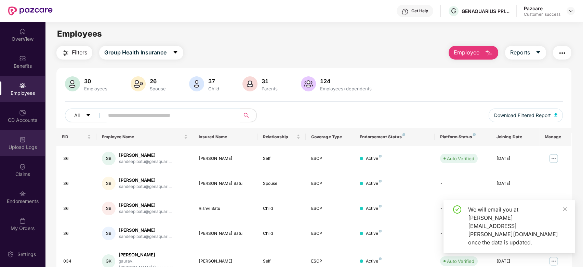
click at [19, 146] on div "Upload Logs" at bounding box center [22, 147] width 45 height 7
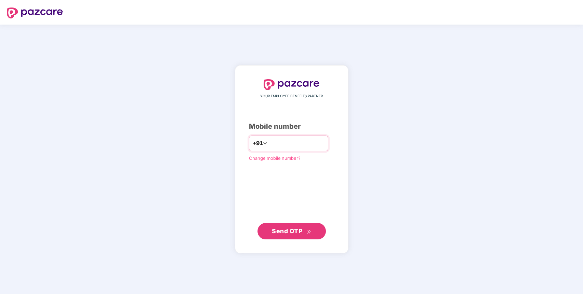
type input "**********"
click at [288, 229] on span "Send OTP" at bounding box center [287, 230] width 30 height 7
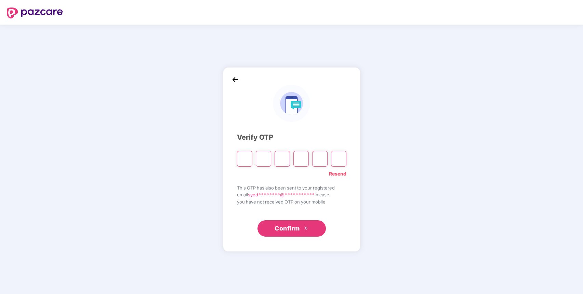
type input "*"
click at [305, 157] on input "*" at bounding box center [300, 159] width 15 height 16
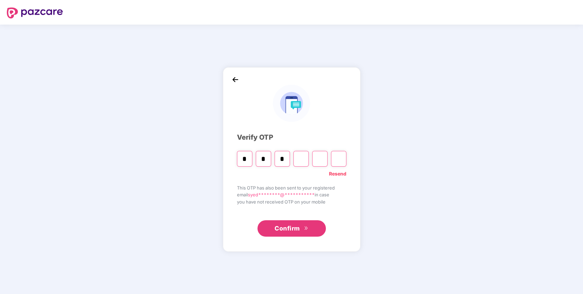
type input "*"
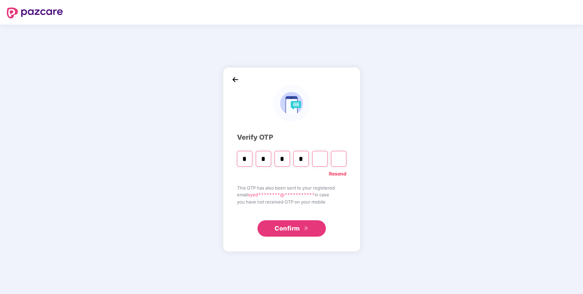
type input "*"
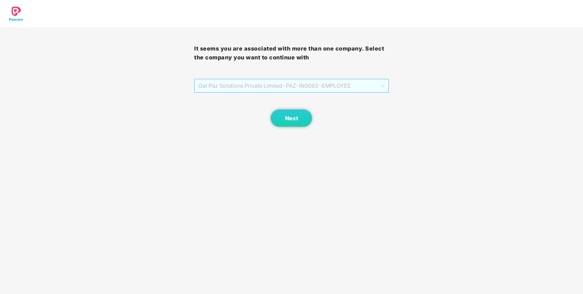
click at [381, 87] on span "Get Paz Solutions Private Limited - PAZ-IN0092 - EMPLOYEE" at bounding box center [291, 85] width 186 height 13
click at [429, 87] on div "It seems you are associated with more than one company. Select the company you …" at bounding box center [291, 63] width 583 height 127
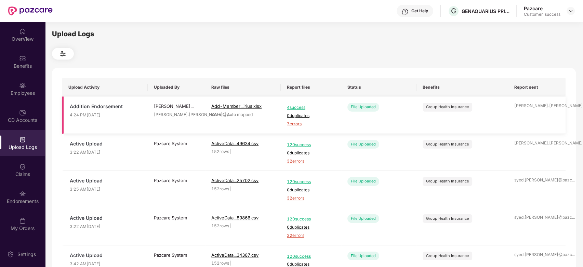
click at [292, 125] on span "7 errors" at bounding box center [311, 124] width 48 height 6
click at [473, 104] on td "Group Health Insurance" at bounding box center [462, 114] width 92 height 37
click at [294, 114] on span "0 duplicates" at bounding box center [311, 115] width 48 height 6
click at [357, 105] on div "File Uploaded" at bounding box center [363, 107] width 32 height 9
click at [19, 91] on div "Employees" at bounding box center [22, 93] width 45 height 7
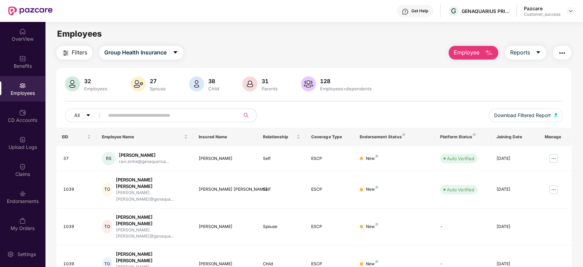
click at [479, 54] on button "Employee" at bounding box center [473, 53] width 50 height 14
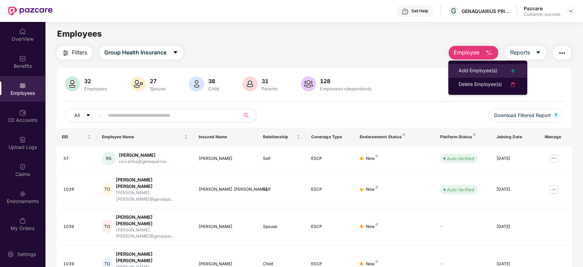
click at [481, 69] on div "Add Employee(s)" at bounding box center [477, 71] width 39 height 8
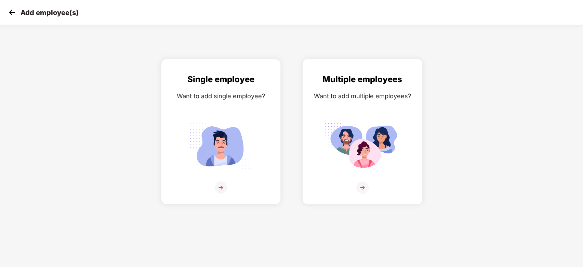
click at [365, 190] on img at bounding box center [362, 187] width 12 height 12
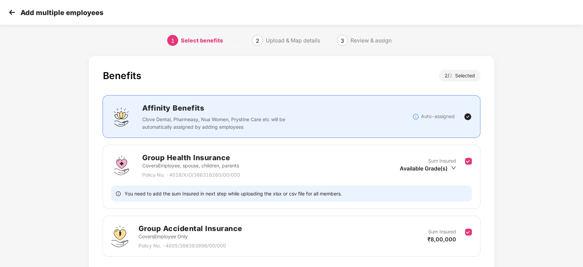
click at [9, 14] on img at bounding box center [12, 12] width 10 height 10
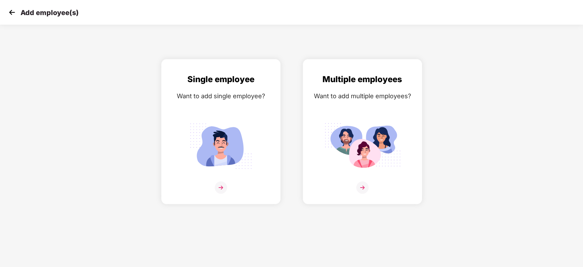
click at [14, 15] on img at bounding box center [12, 12] width 10 height 10
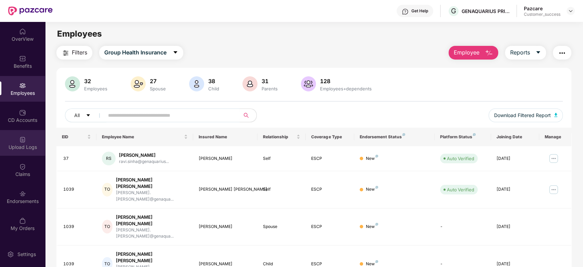
click at [23, 141] on img at bounding box center [22, 139] width 7 height 7
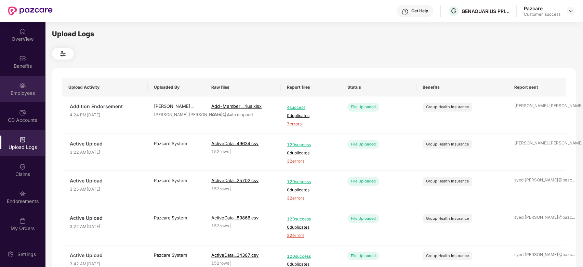
click at [26, 86] on img at bounding box center [22, 85] width 7 height 7
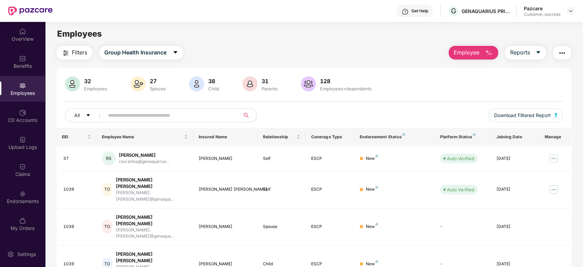
click at [467, 52] on span "Employee" at bounding box center [467, 52] width 26 height 9
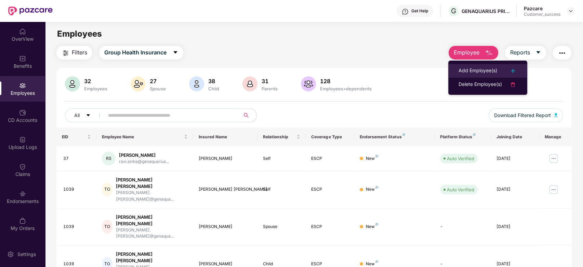
click at [474, 70] on div "Add Employee(s)" at bounding box center [477, 71] width 39 height 8
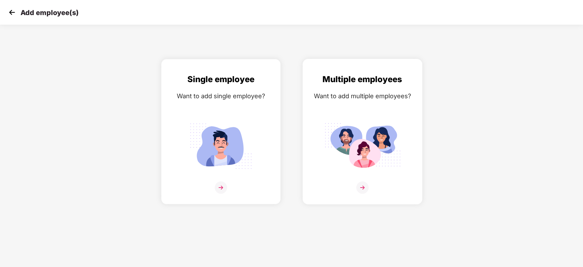
click at [364, 190] on img at bounding box center [362, 187] width 12 height 12
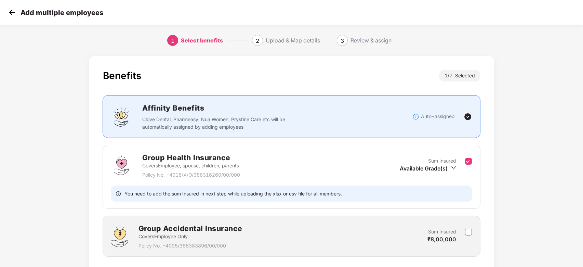
scroll to position [49, 0]
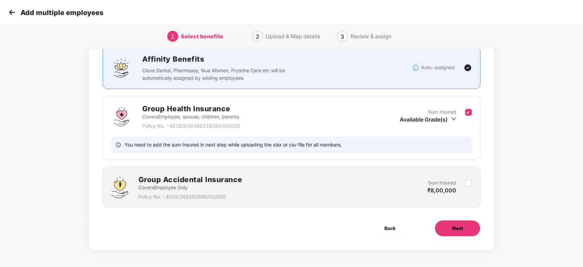
click at [456, 228] on span "Next" at bounding box center [457, 228] width 11 height 8
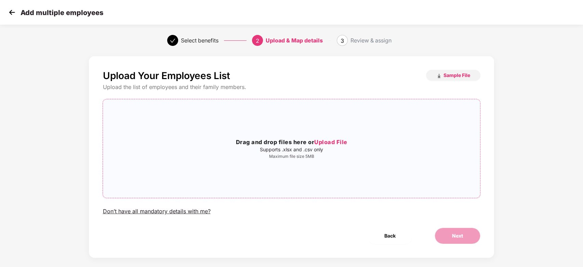
click at [334, 141] on span "Upload File" at bounding box center [330, 141] width 33 height 7
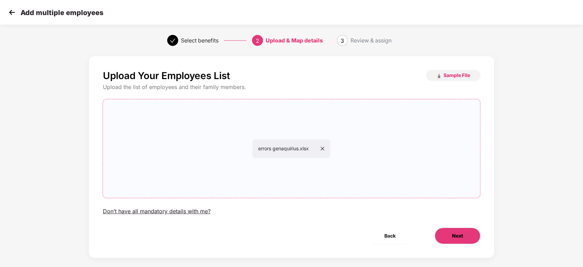
click at [469, 233] on button "Next" at bounding box center [457, 235] width 46 height 16
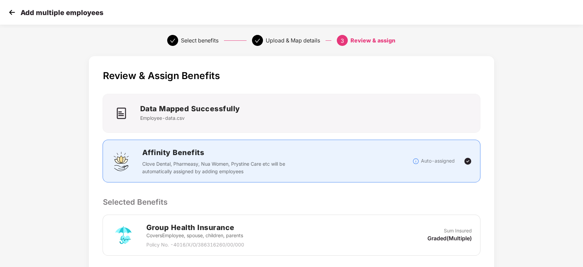
scroll to position [114, 0]
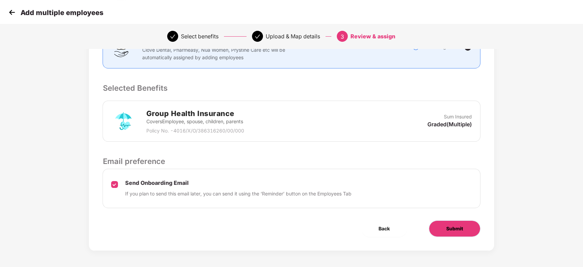
click at [447, 227] on span "Submit" at bounding box center [454, 229] width 17 height 8
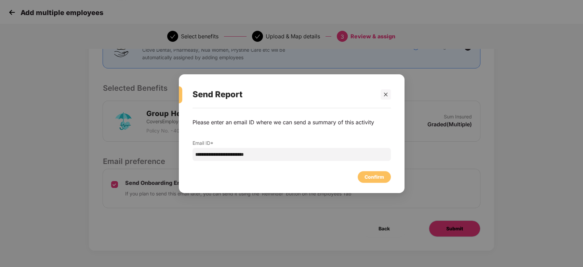
scroll to position [0, 0]
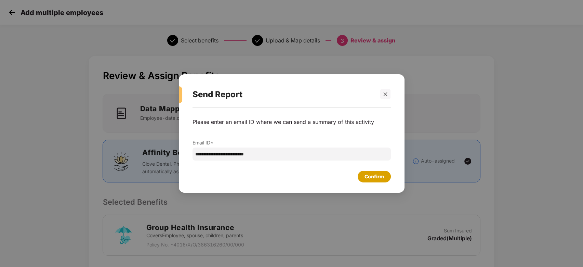
click at [376, 178] on div "Confirm" at bounding box center [373, 177] width 19 height 8
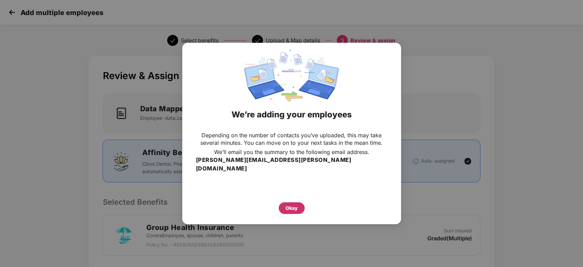
click at [287, 207] on div "Okay" at bounding box center [292, 208] width 26 height 12
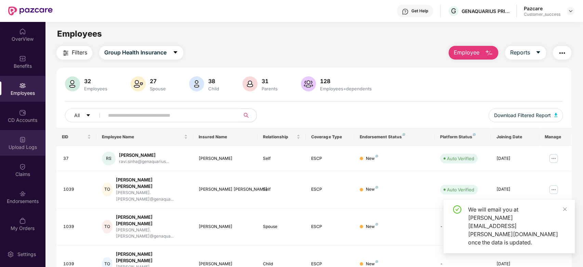
click at [23, 143] on div "Upload Logs" at bounding box center [22, 143] width 45 height 26
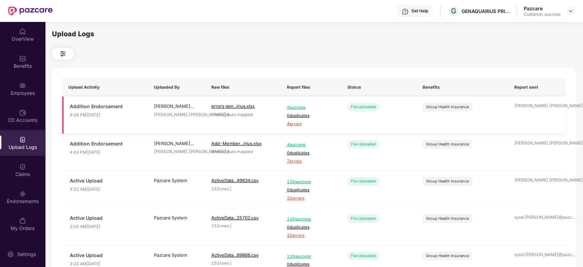
click at [295, 124] on span "4 errors" at bounding box center [311, 124] width 48 height 6
click at [21, 86] on img at bounding box center [22, 85] width 7 height 7
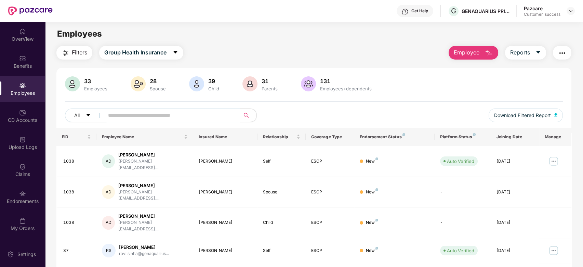
click at [496, 50] on button "Employee" at bounding box center [473, 53] width 50 height 14
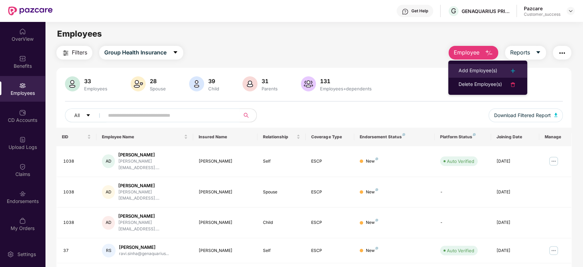
click at [468, 67] on div "Add Employee(s)" at bounding box center [477, 71] width 39 height 8
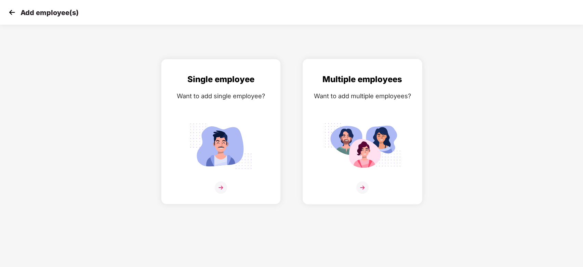
click at [361, 187] on img at bounding box center [362, 187] width 12 height 12
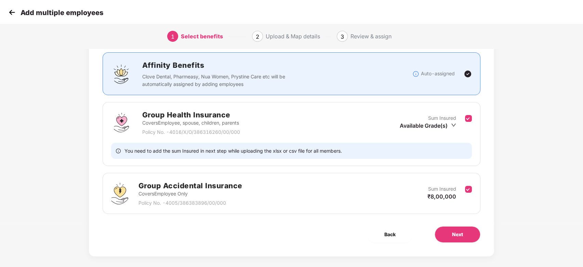
scroll to position [49, 0]
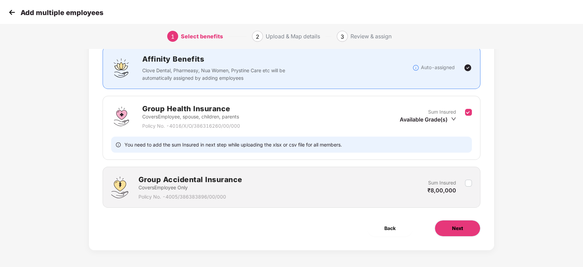
click at [462, 227] on button "Next" at bounding box center [457, 228] width 46 height 16
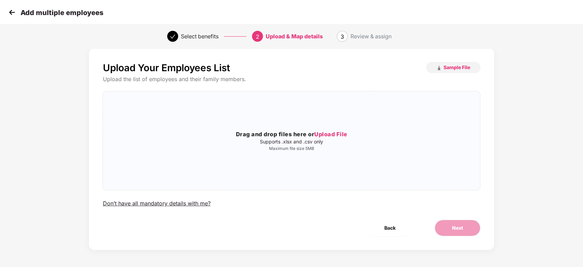
scroll to position [0, 0]
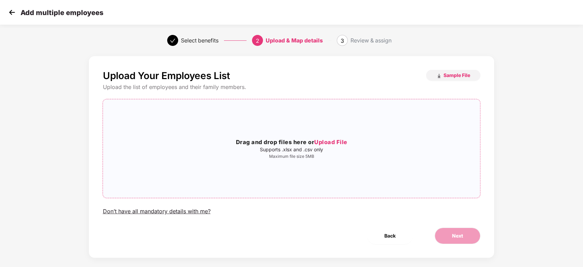
click at [328, 138] on span "Upload File" at bounding box center [330, 141] width 33 height 7
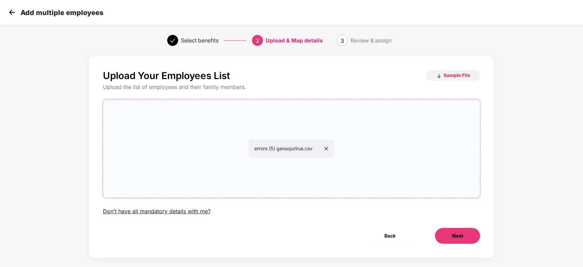
click at [462, 231] on button "Next" at bounding box center [457, 235] width 46 height 16
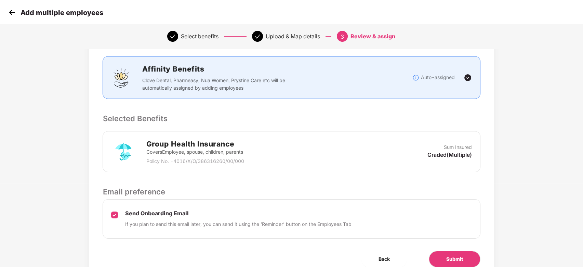
scroll to position [114, 0]
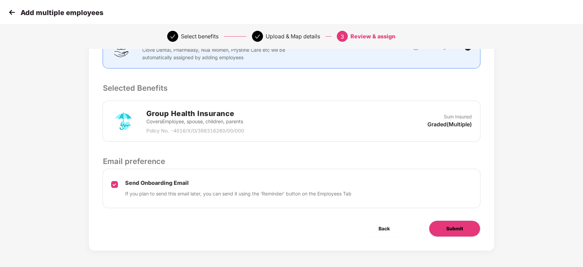
click at [452, 229] on span "Submit" at bounding box center [454, 229] width 17 height 8
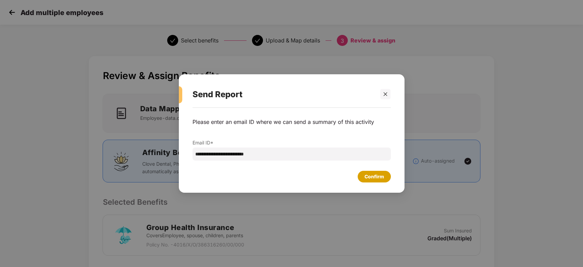
click at [376, 171] on div "Confirm" at bounding box center [373, 177] width 33 height 12
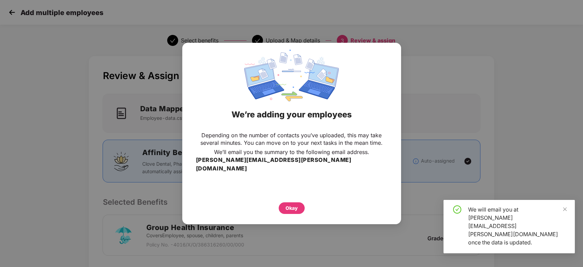
click at [289, 199] on div "Okay" at bounding box center [291, 206] width 191 height 15
click at [289, 204] on div "Okay" at bounding box center [291, 208] width 12 height 8
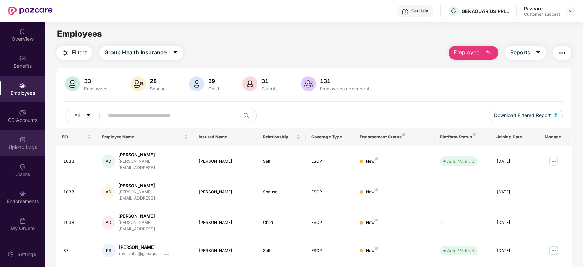
click at [21, 145] on div "Upload Logs" at bounding box center [22, 147] width 45 height 7
